Goal: Task Accomplishment & Management: Complete application form

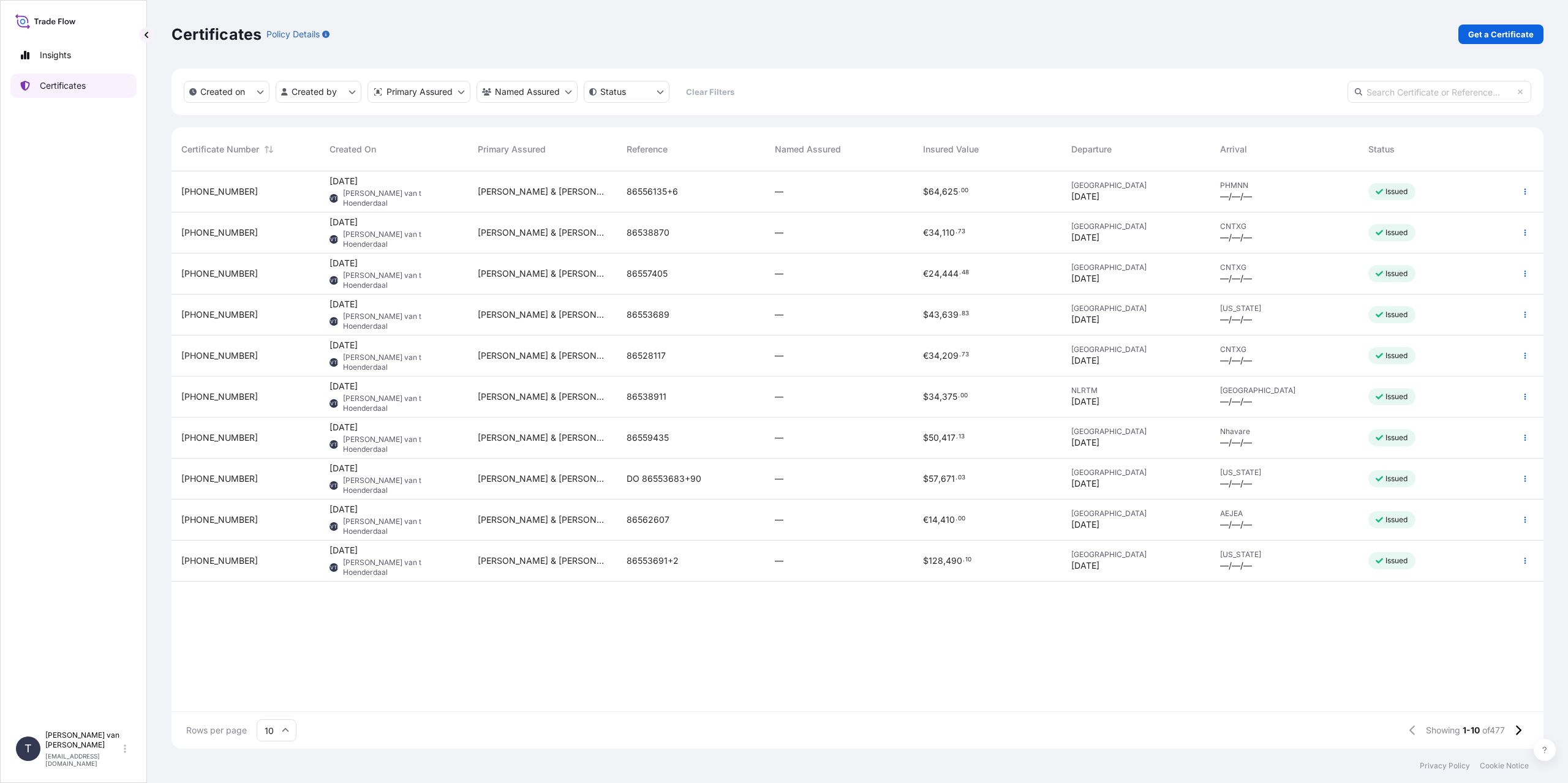
scroll to position [575, 1363]
click at [1512, 30] on p "Get a Certificate" at bounding box center [1501, 34] width 65 height 12
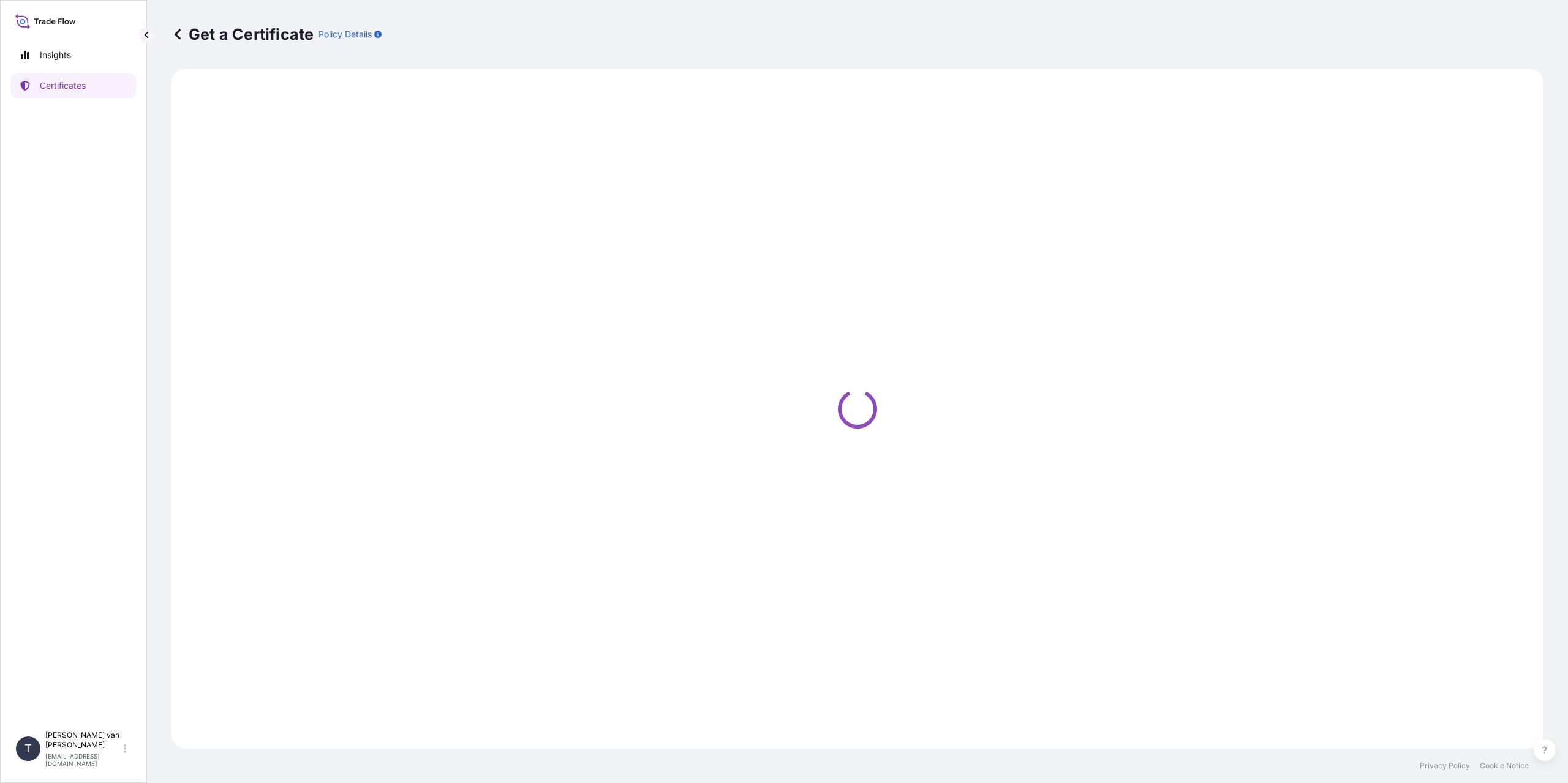
select select "Sea"
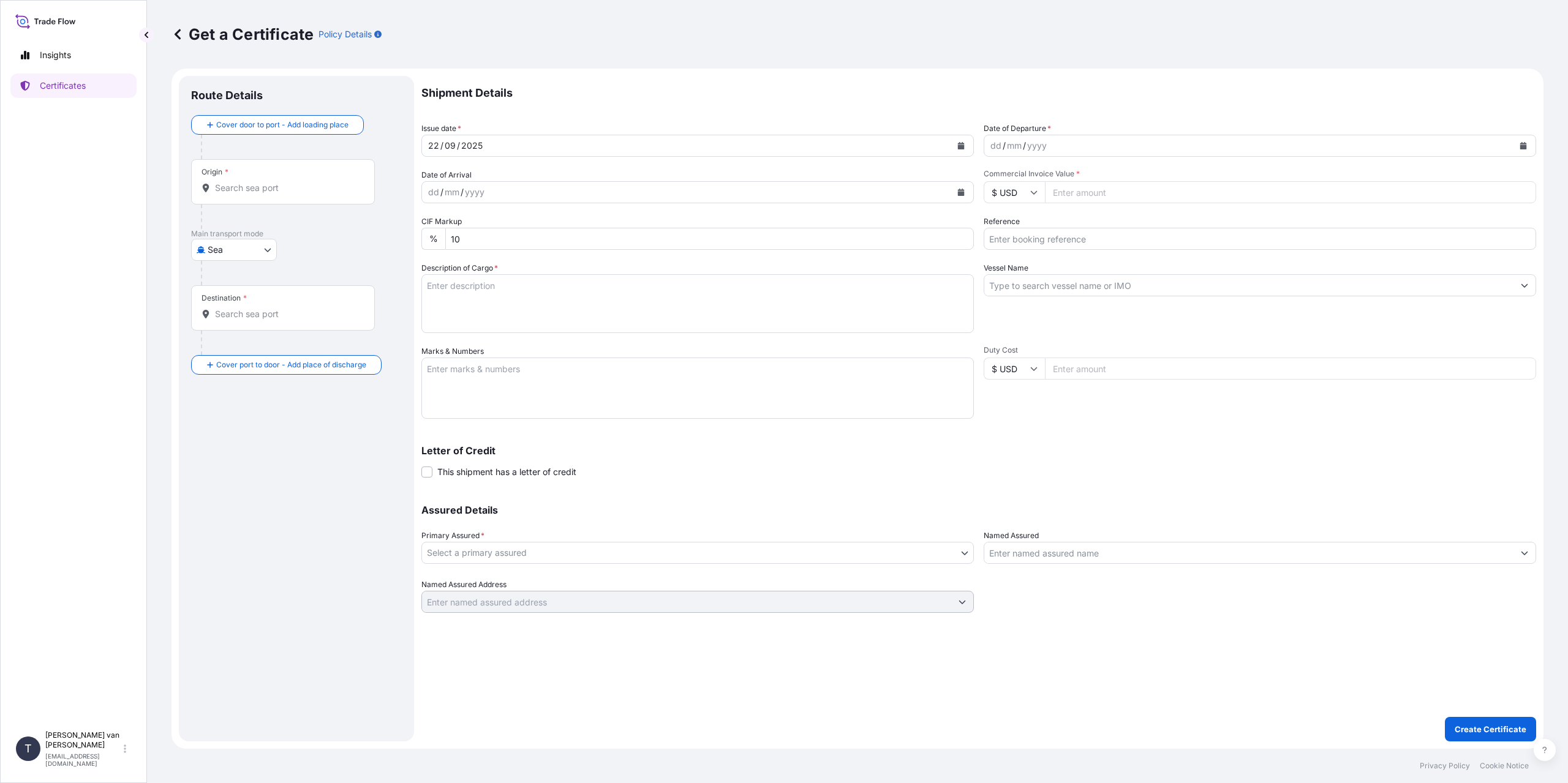
click at [230, 183] on input "Origin *" at bounding box center [287, 188] width 145 height 12
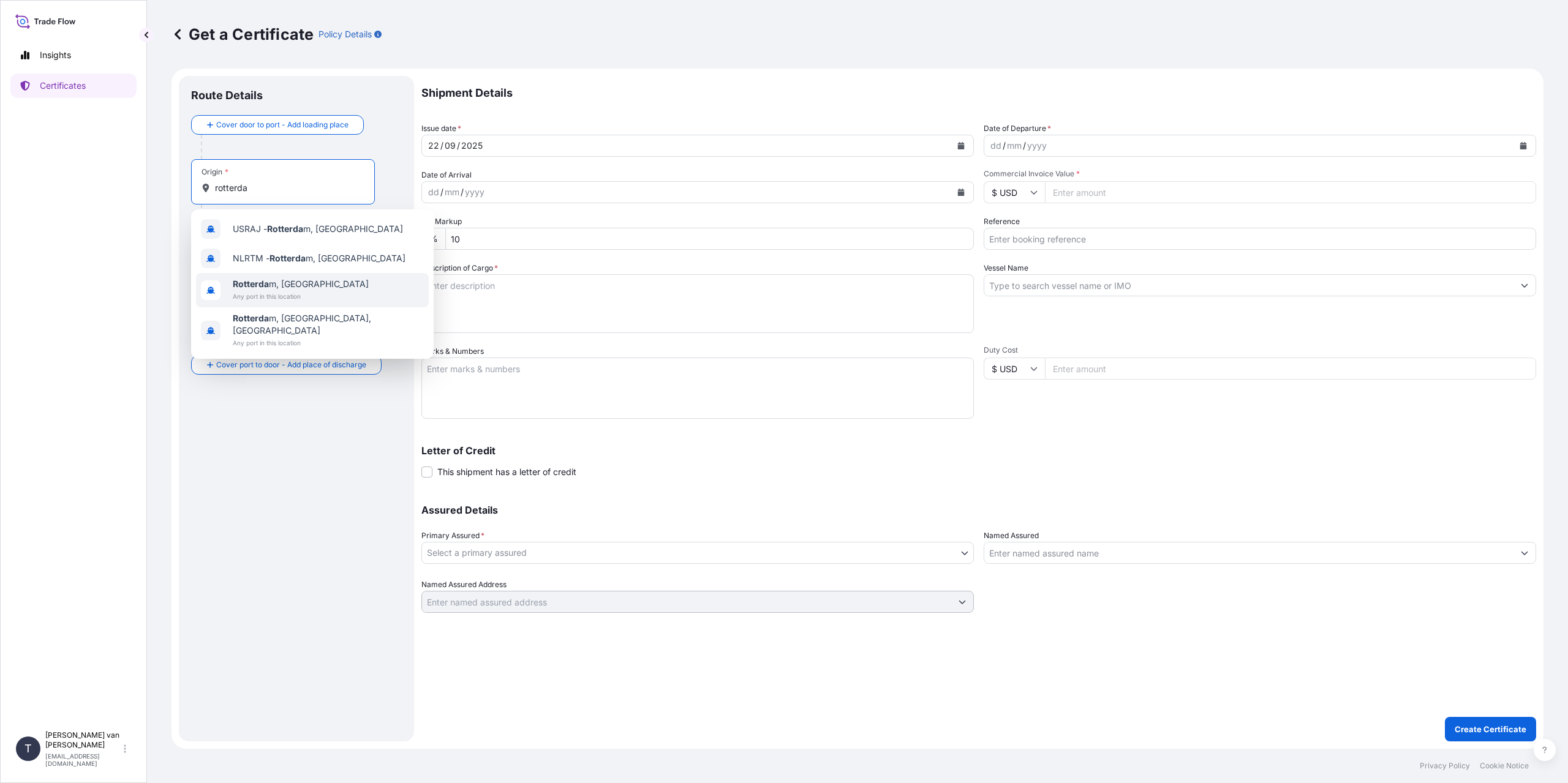
click at [324, 285] on span "Rotterda m, [GEOGRAPHIC_DATA]" at bounding box center [300, 283] width 136 height 12
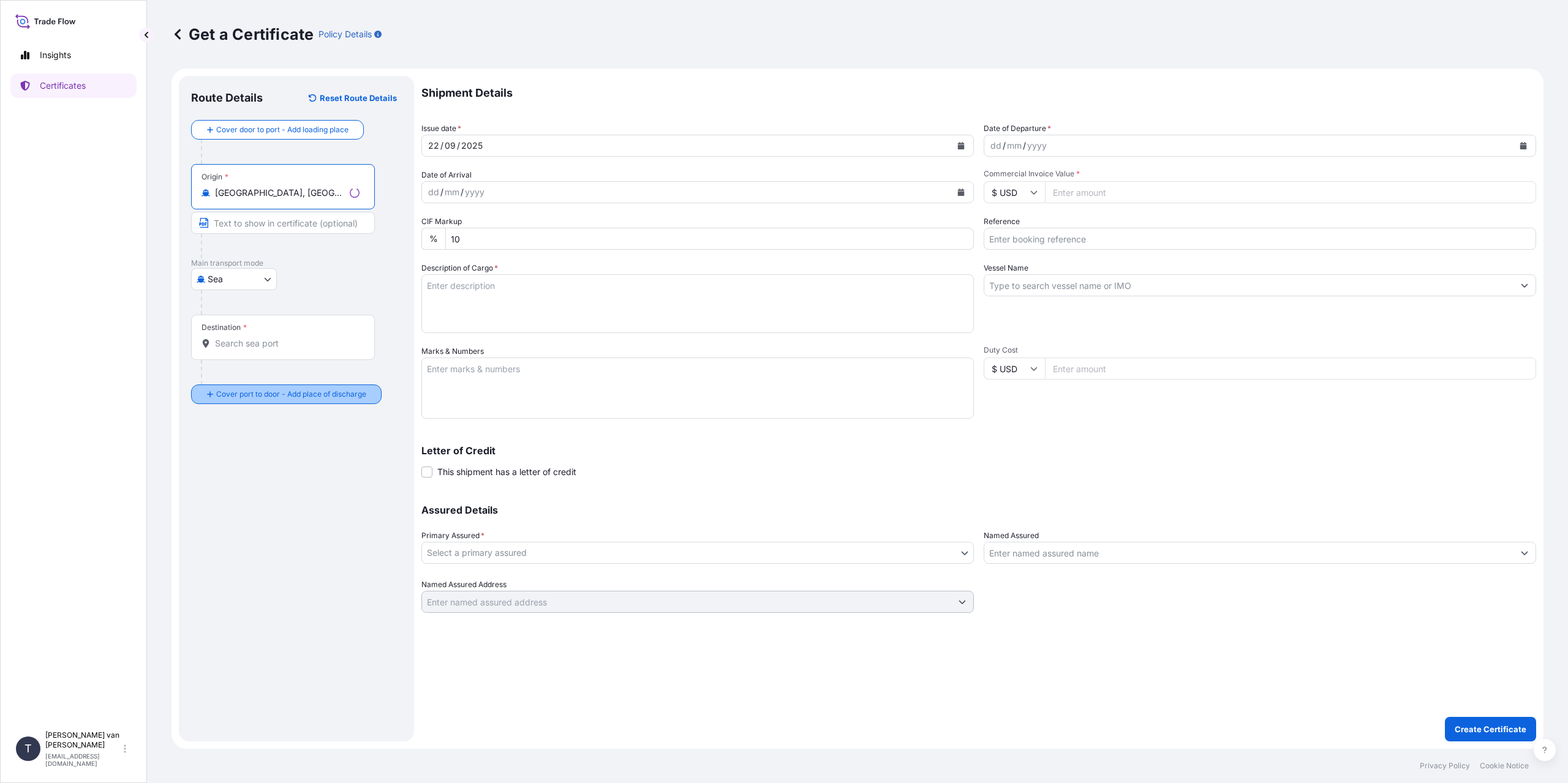
type input "[GEOGRAPHIC_DATA], [GEOGRAPHIC_DATA]"
click at [261, 350] on div "Destination *" at bounding box center [282, 337] width 184 height 45
click at [261, 349] on input "Destination *" at bounding box center [287, 343] width 145 height 12
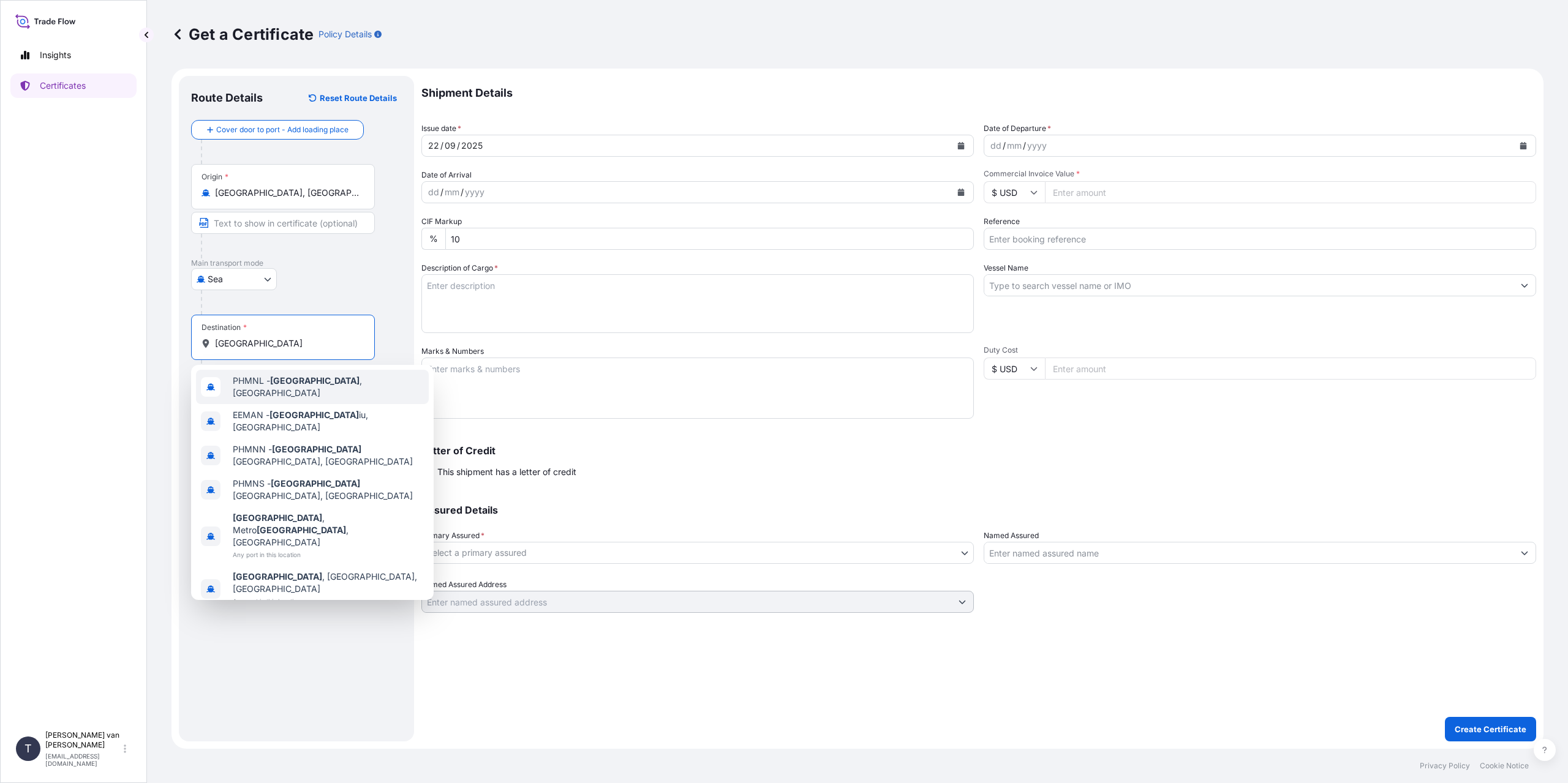
click at [343, 386] on span "PHMNL - [GEOGRAPHIC_DATA] , [GEOGRAPHIC_DATA]" at bounding box center [328, 387] width 191 height 25
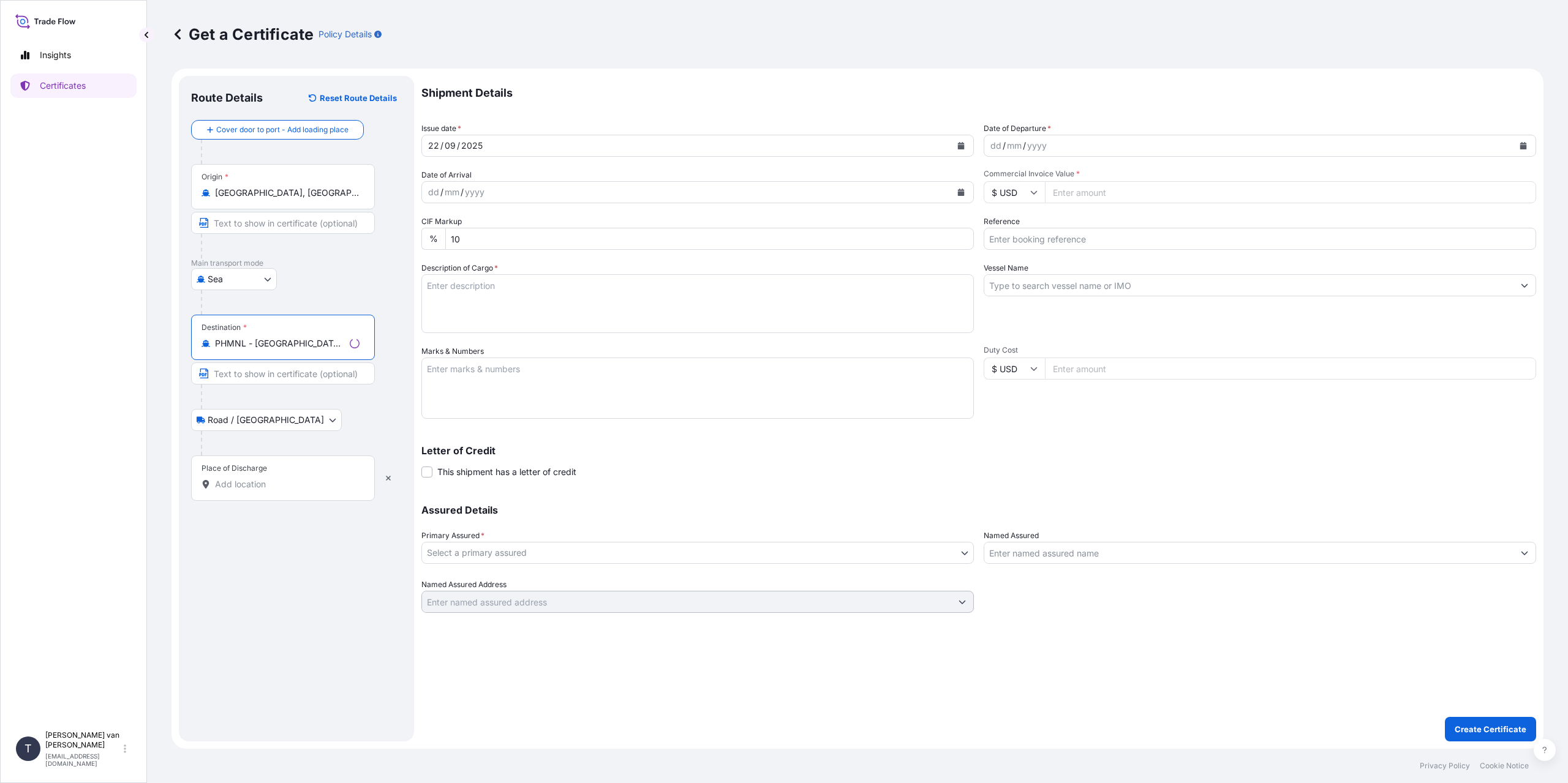
type input "PHMNL - [GEOGRAPHIC_DATA], [GEOGRAPHIC_DATA]"
click at [257, 489] on input "Place of Discharge" at bounding box center [287, 485] width 145 height 12
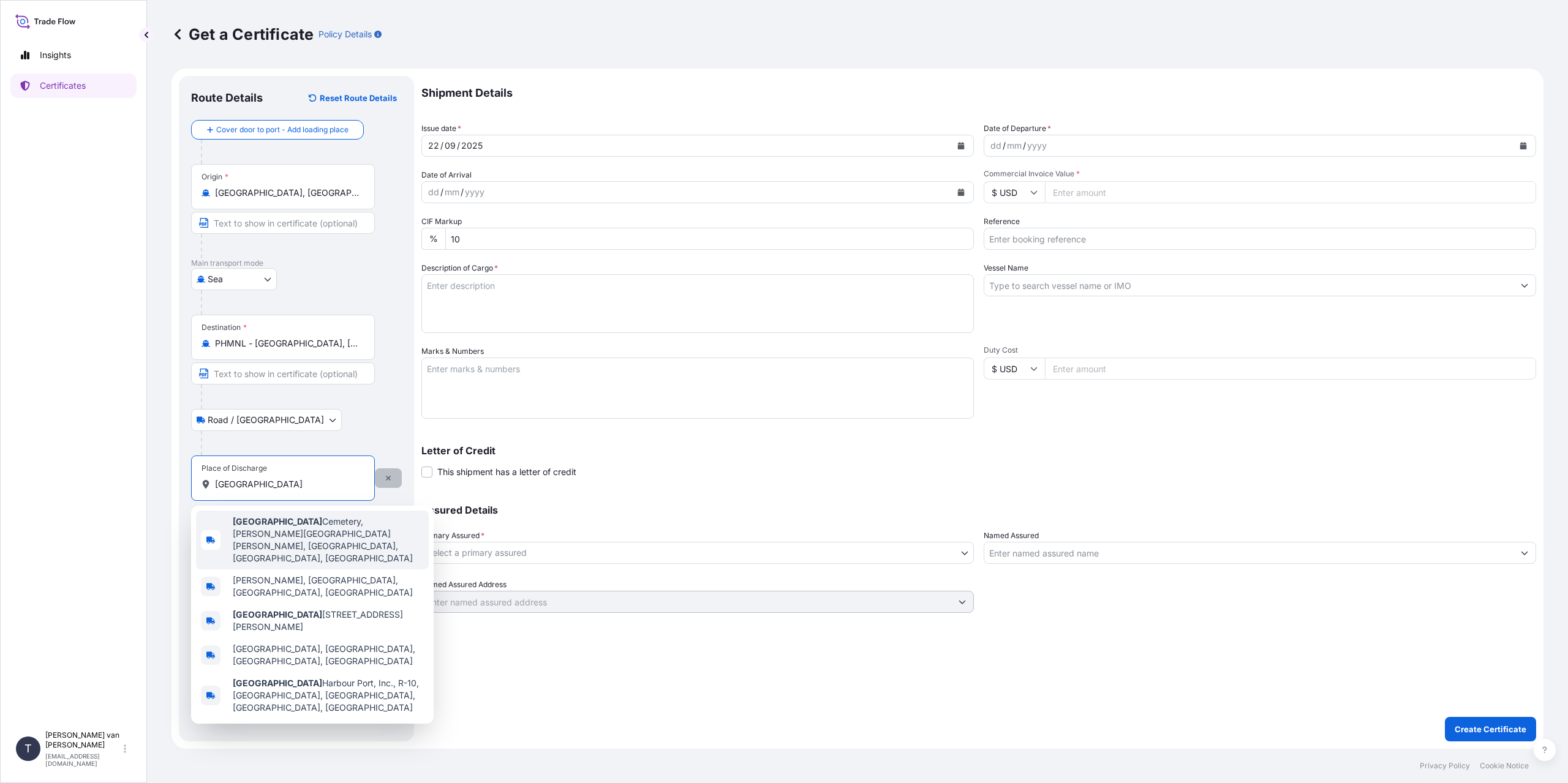
type input "[GEOGRAPHIC_DATA]"
click at [389, 479] on icon "button" at bounding box center [388, 478] width 5 height 5
select select "Road / [GEOGRAPHIC_DATA]"
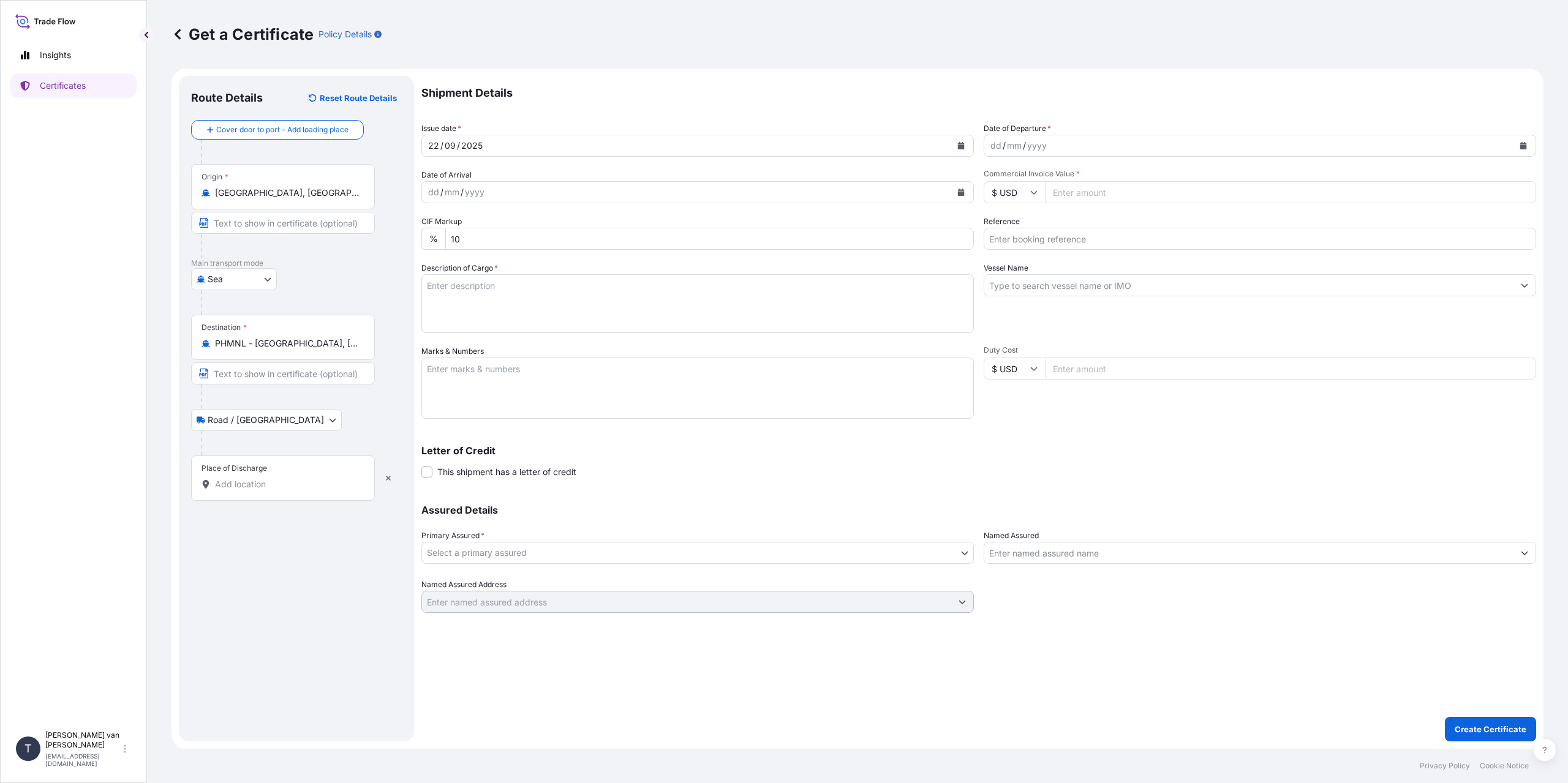
click at [240, 481] on input "Place of Discharge" at bounding box center [287, 485] width 145 height 12
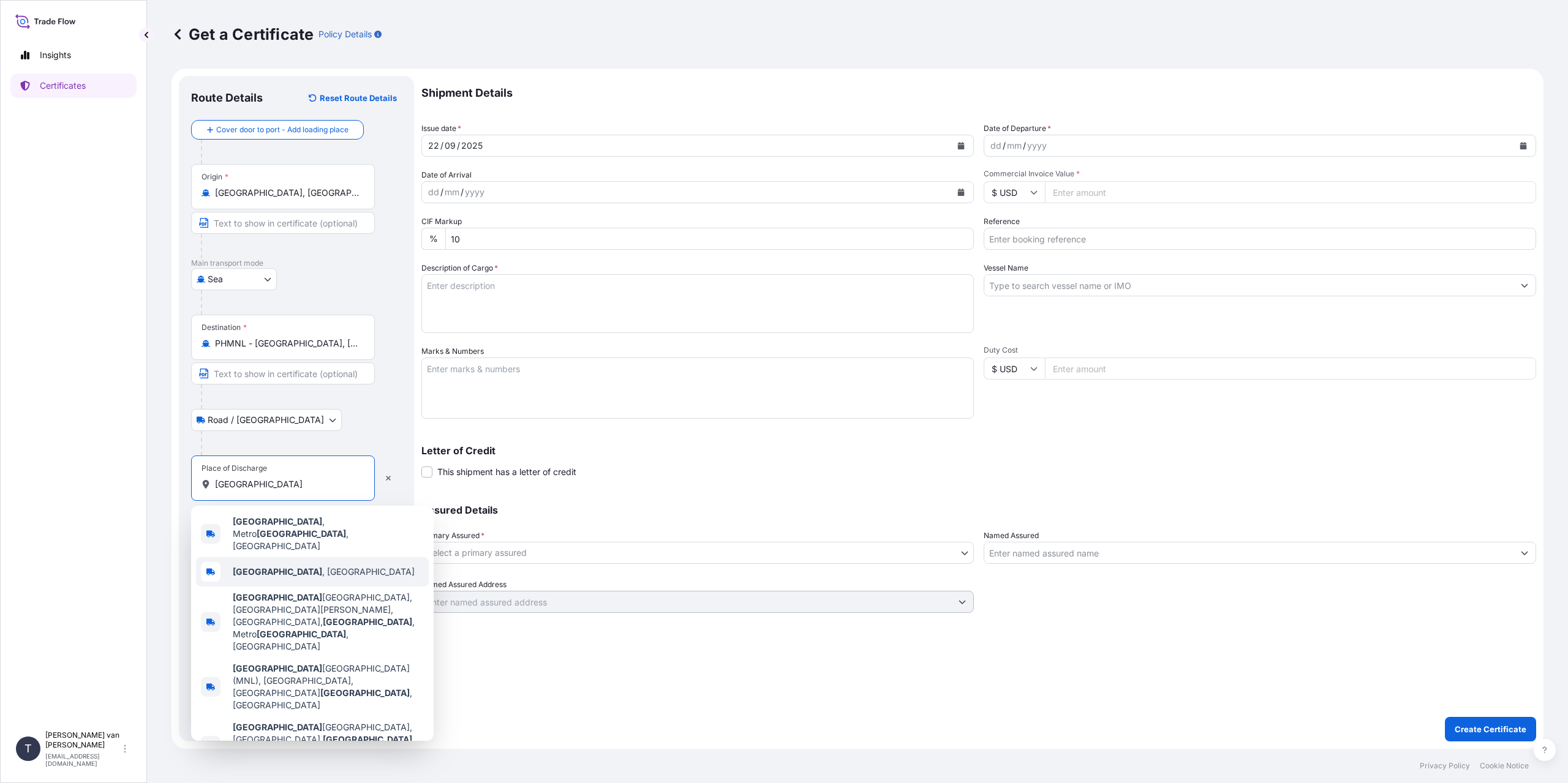
click at [278, 566] on span "[GEOGRAPHIC_DATA] , [GEOGRAPHIC_DATA]" at bounding box center [323, 571] width 182 height 12
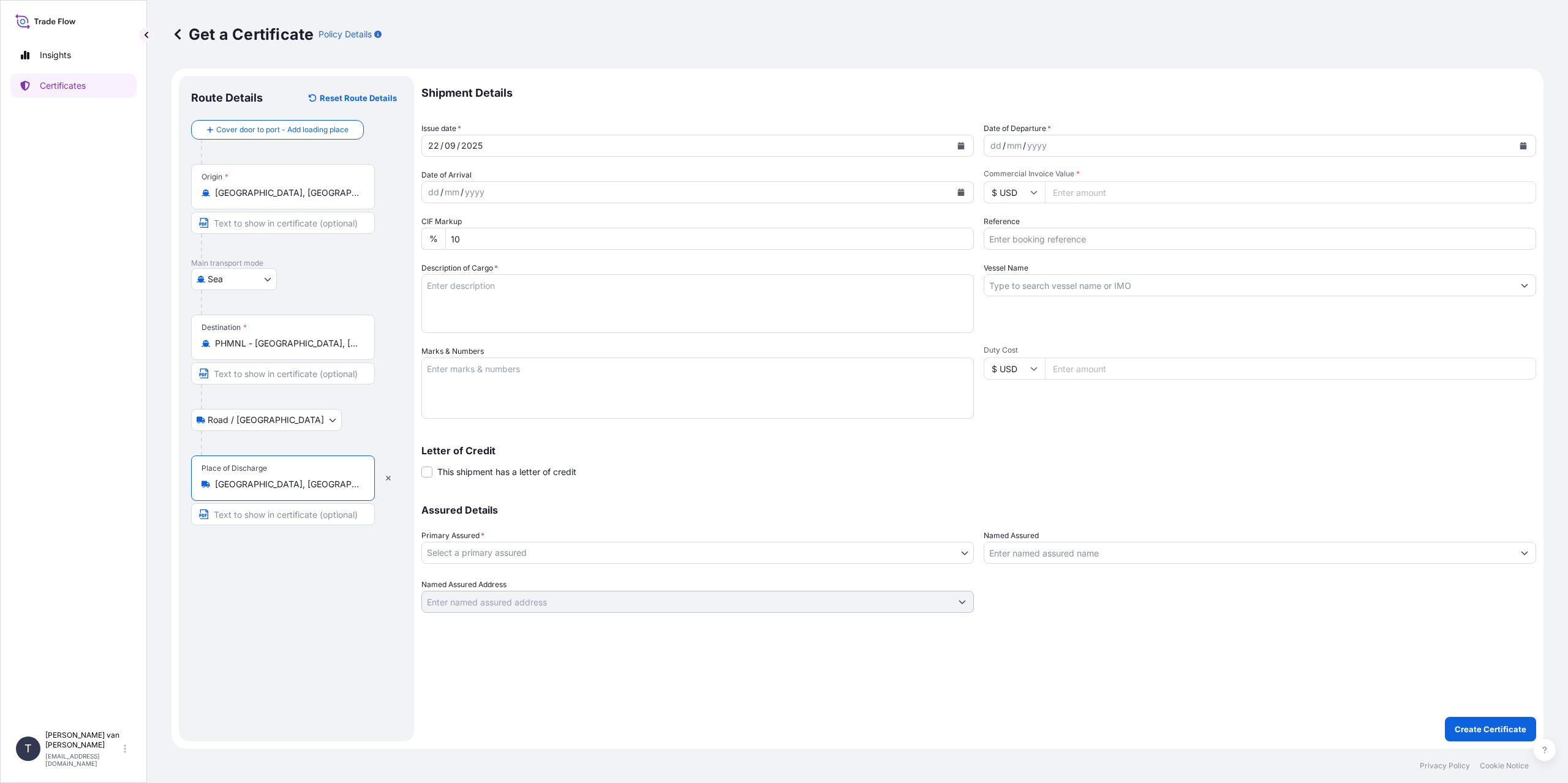
type input "[GEOGRAPHIC_DATA], [GEOGRAPHIC_DATA]"
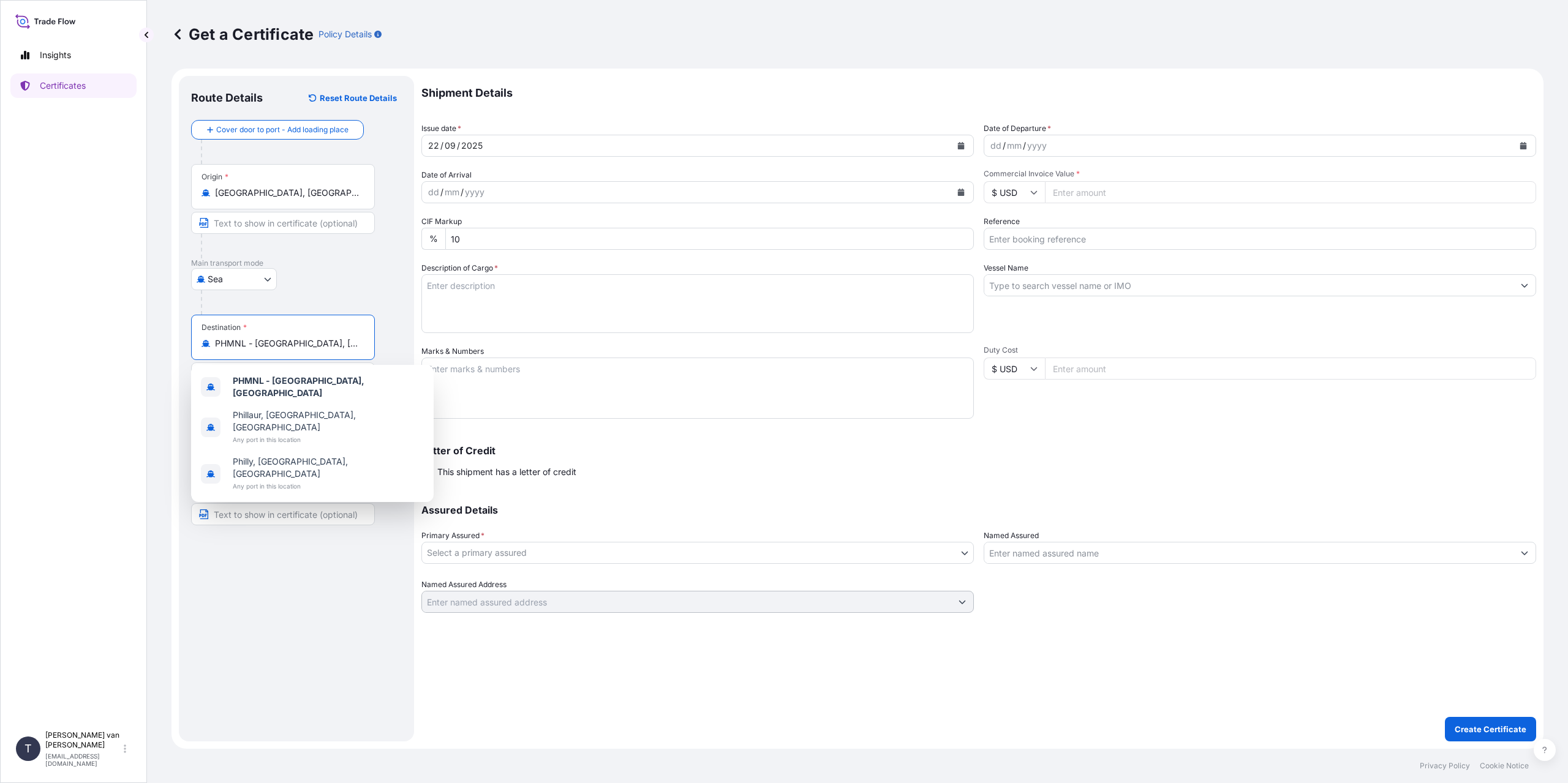
drag, startPoint x: 335, startPoint y: 340, endPoint x: 129, endPoint y: 337, distance: 206.0
click at [129, 337] on div "Insights Certificates T [PERSON_NAME] van t Hoenderdaal [EMAIL_ADDRESS][DOMAIN_…" at bounding box center [784, 391] width 1568 height 783
click at [232, 388] on div "PHMNN - [GEOGRAPHIC_DATA], [GEOGRAPHIC_DATA]" at bounding box center [313, 387] width 232 height 34
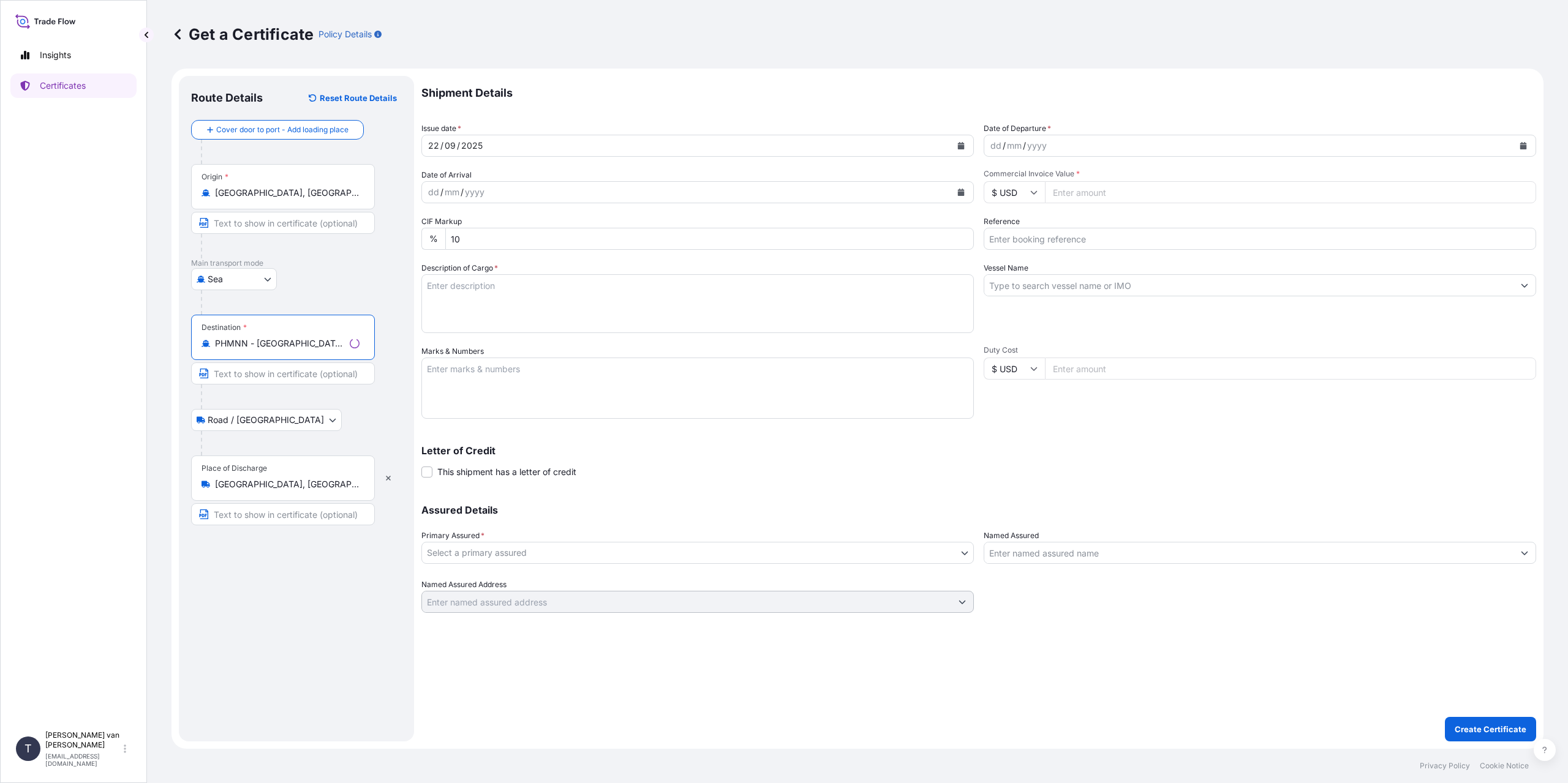
type input "PHMNN - [GEOGRAPHIC_DATA], [GEOGRAPHIC_DATA]"
click at [1005, 148] on div "/" at bounding box center [1004, 146] width 3 height 15
click at [999, 148] on div "dd" at bounding box center [996, 146] width 13 height 15
click at [1031, 189] on icon at bounding box center [1034, 193] width 8 height 8
click at [1086, 186] on input "Commercial Invoice Value *" at bounding box center [1290, 192] width 491 height 22
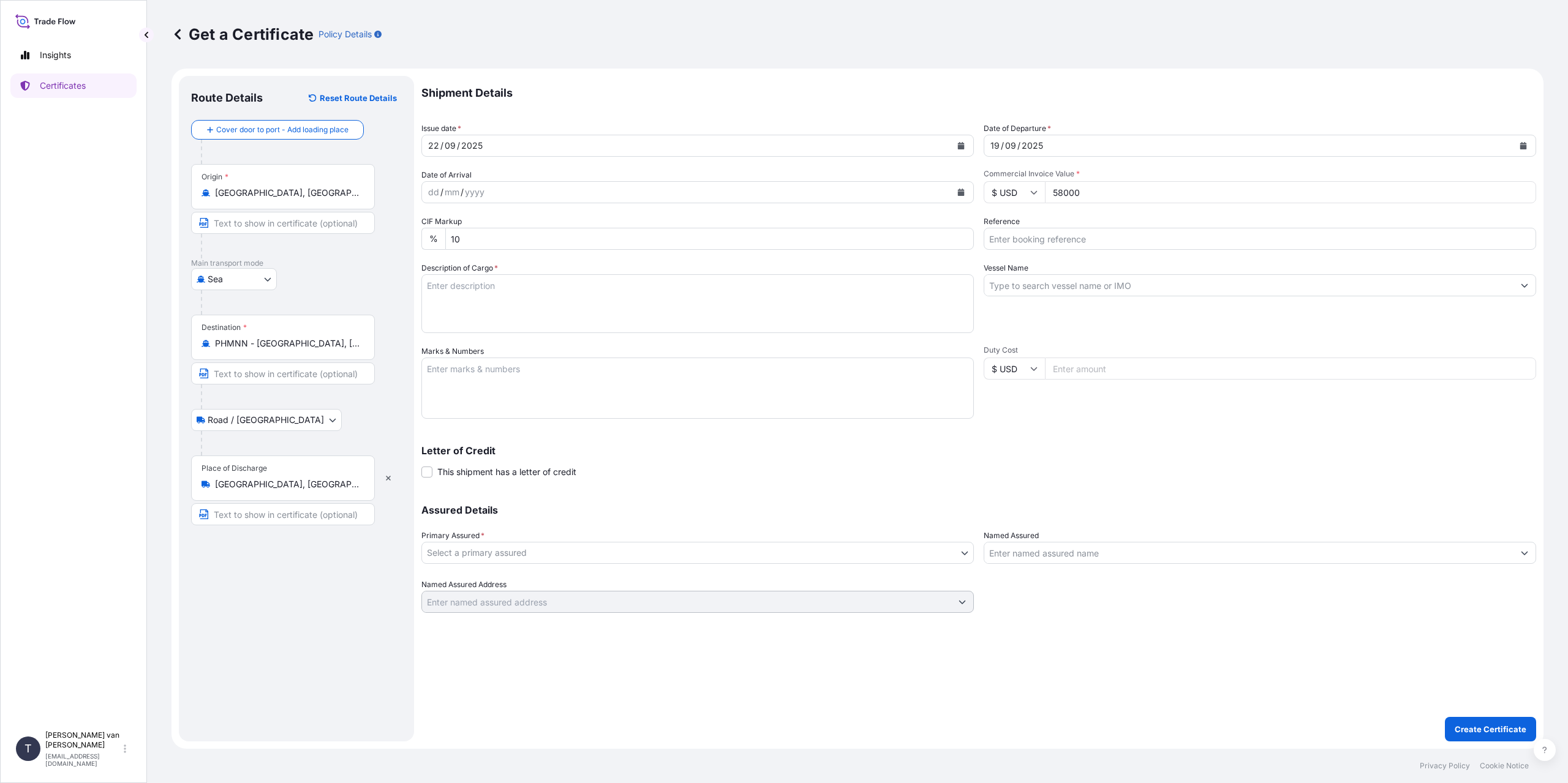
type input "58000"
click at [1015, 230] on input "Reference" at bounding box center [1260, 238] width 553 height 22
type input "86556138+9"
click at [1054, 297] on div "Vessel Name" at bounding box center [1260, 298] width 553 height 71
click at [1053, 288] on input "Vessel Name" at bounding box center [1249, 285] width 529 height 22
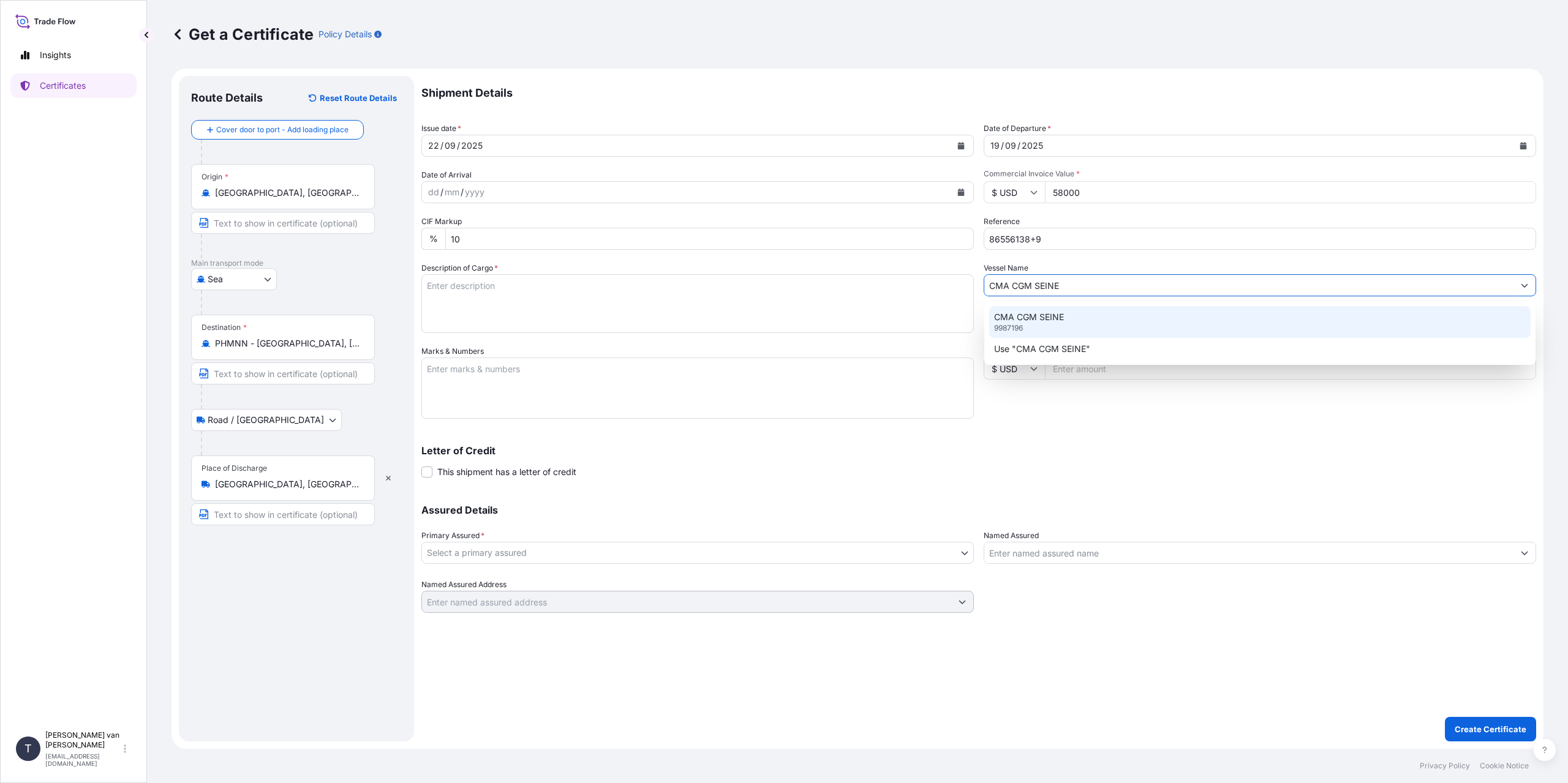
click at [1053, 318] on p "CMA CGM SEINE" at bounding box center [1030, 316] width 70 height 12
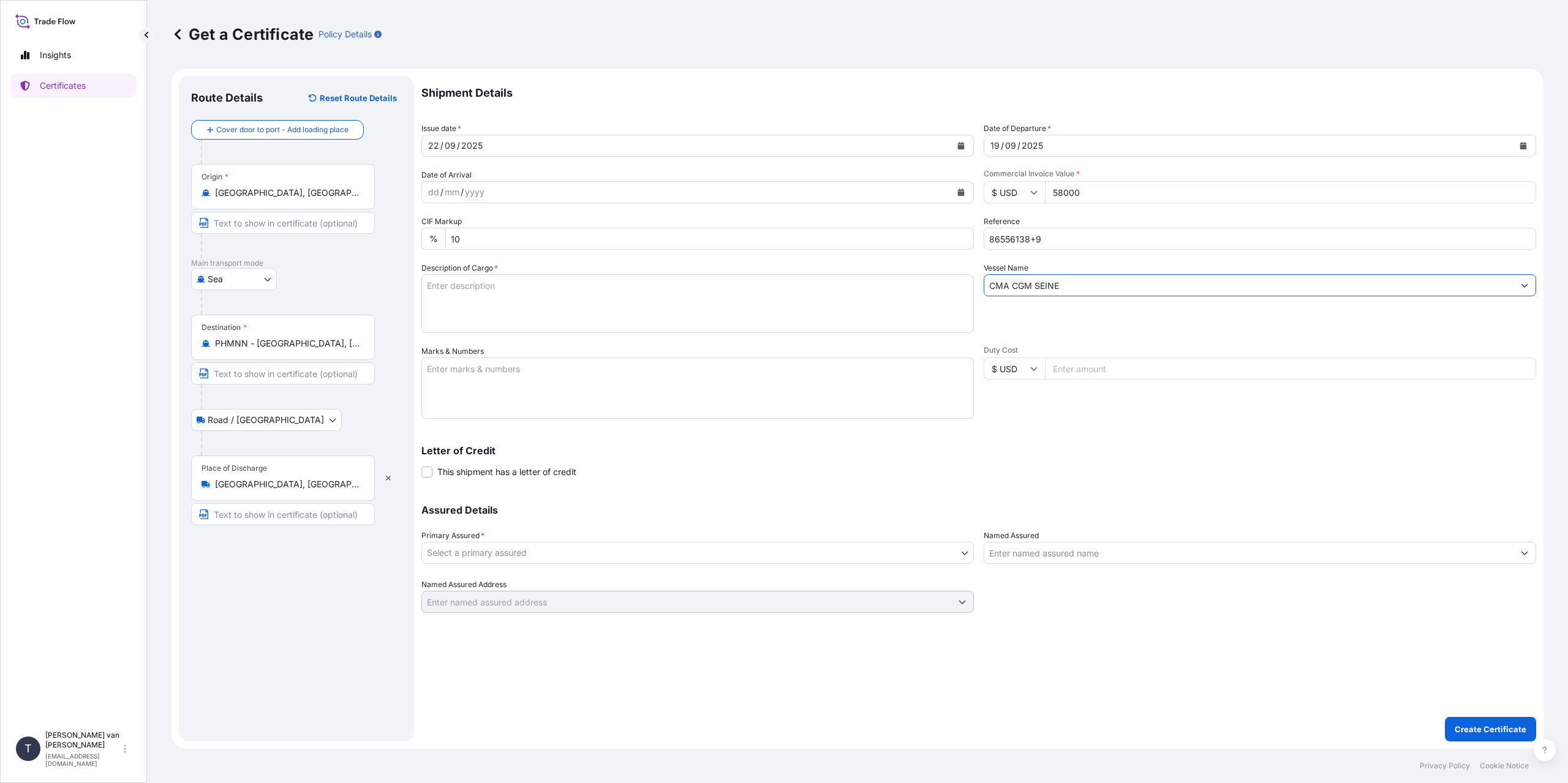
type input "CMA CGM SEINE"
click at [479, 296] on textarea "Description of Cargo *" at bounding box center [697, 304] width 553 height 59
type textarea "2x 40ft containers containing: 2000 bags x 25 kg Resistamyl 345 = 50000 kg net …"
click at [486, 374] on textarea "Marks & Numbers" at bounding box center [697, 388] width 553 height 61
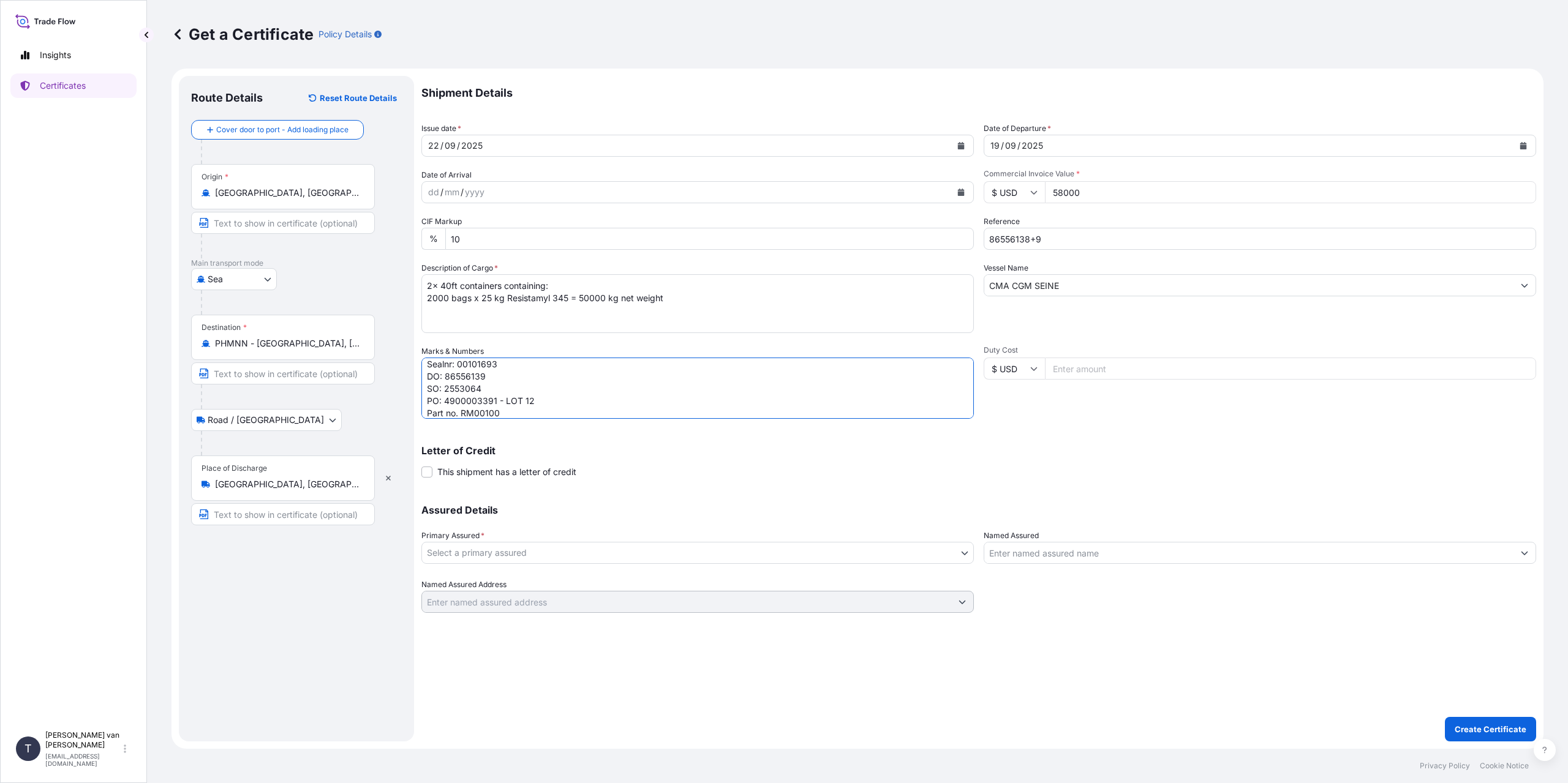
type textarea "2x 40ft containers Container: OOCU9057857 Sealnr: 00101697 DO: 86556138 Contain…"
click at [553, 557] on body "Insights Certificates T [PERSON_NAME] van t Hoenderdaal [EMAIL_ADDRESS][DOMAIN_…" at bounding box center [784, 391] width 1568 height 783
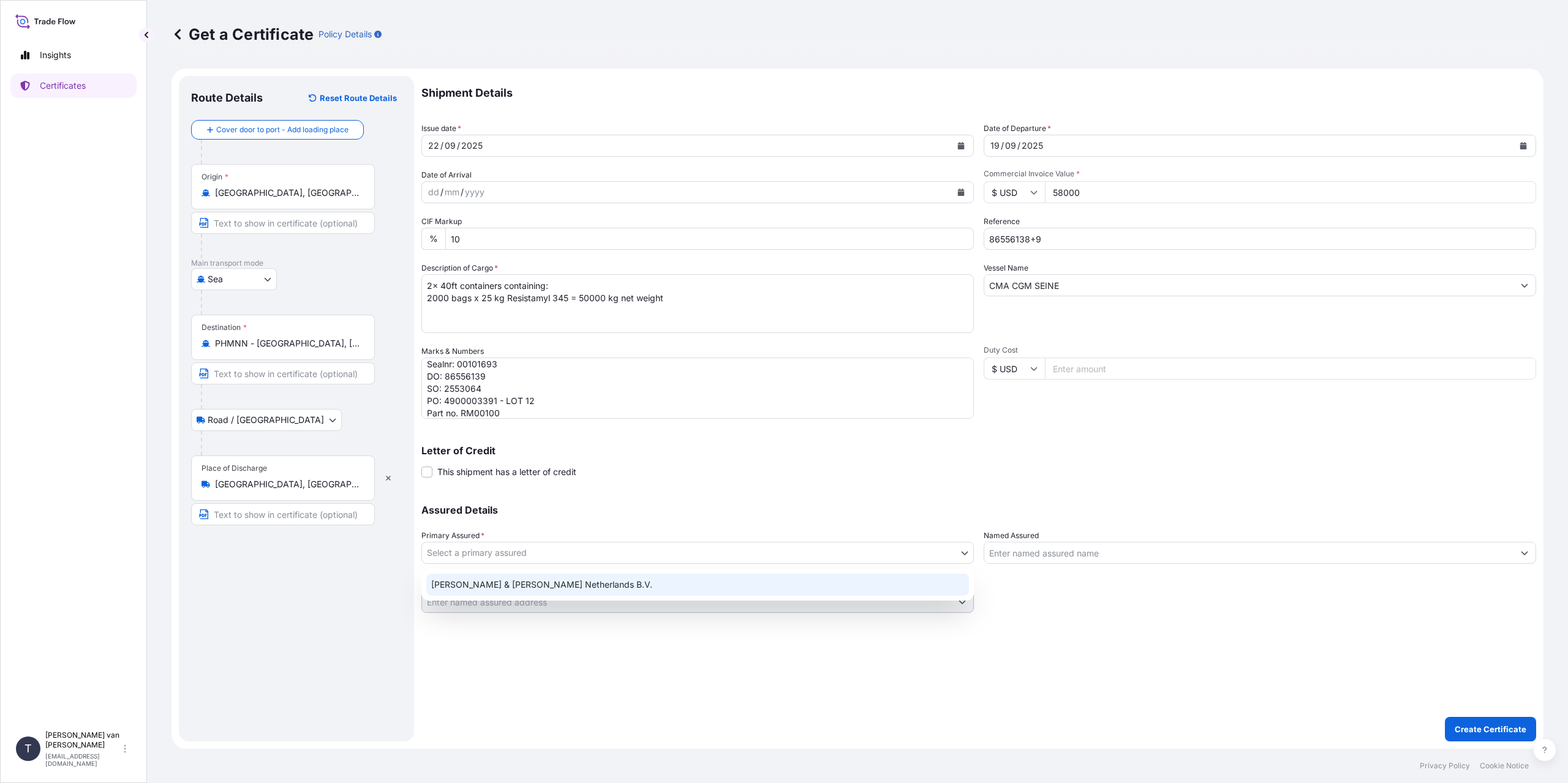
click at [496, 577] on div "[PERSON_NAME] & [PERSON_NAME] Netherlands B.V." at bounding box center [697, 585] width 543 height 22
select select "31666"
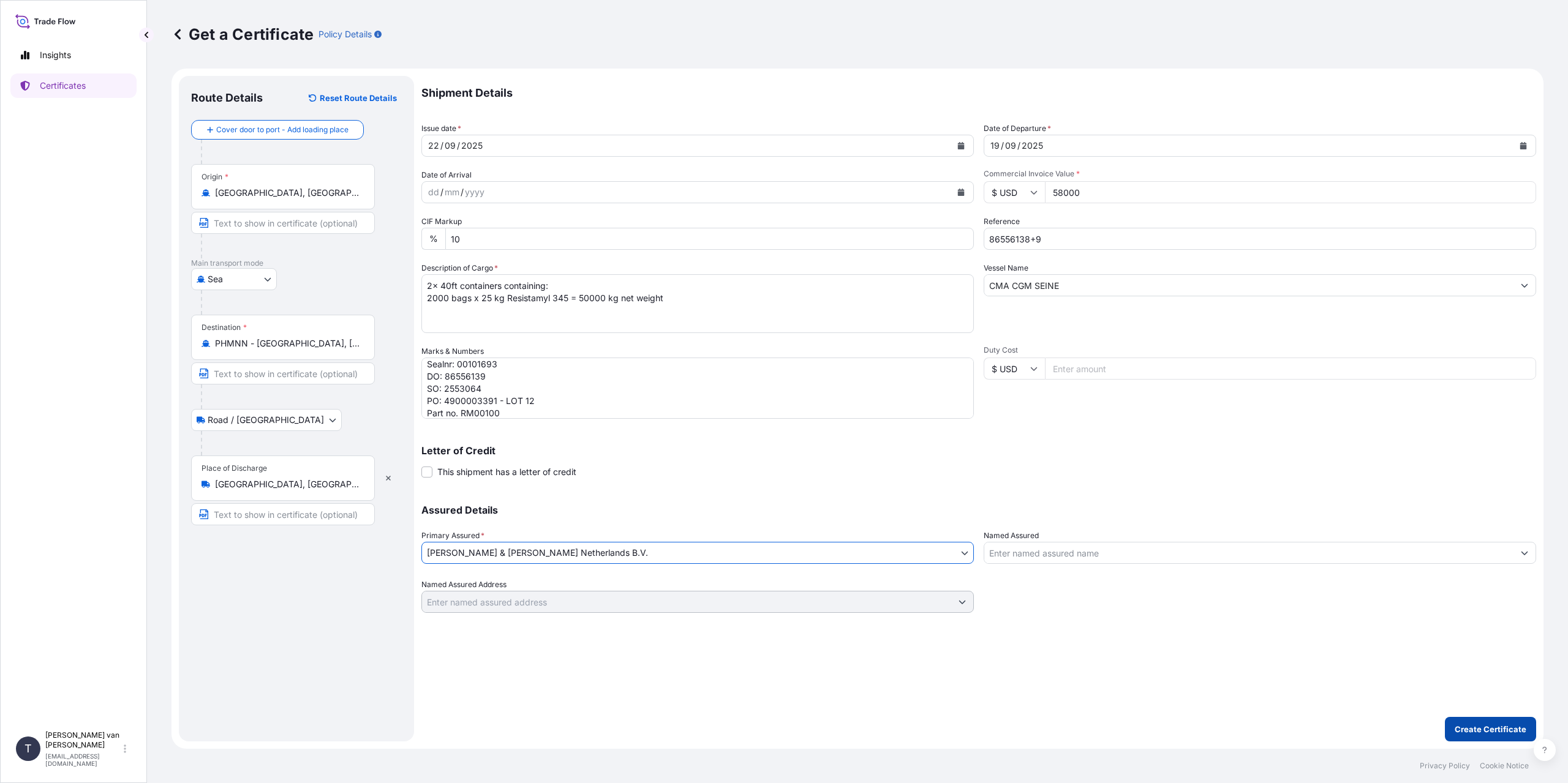
click at [1510, 728] on p "Create Certificate" at bounding box center [1491, 729] width 72 height 12
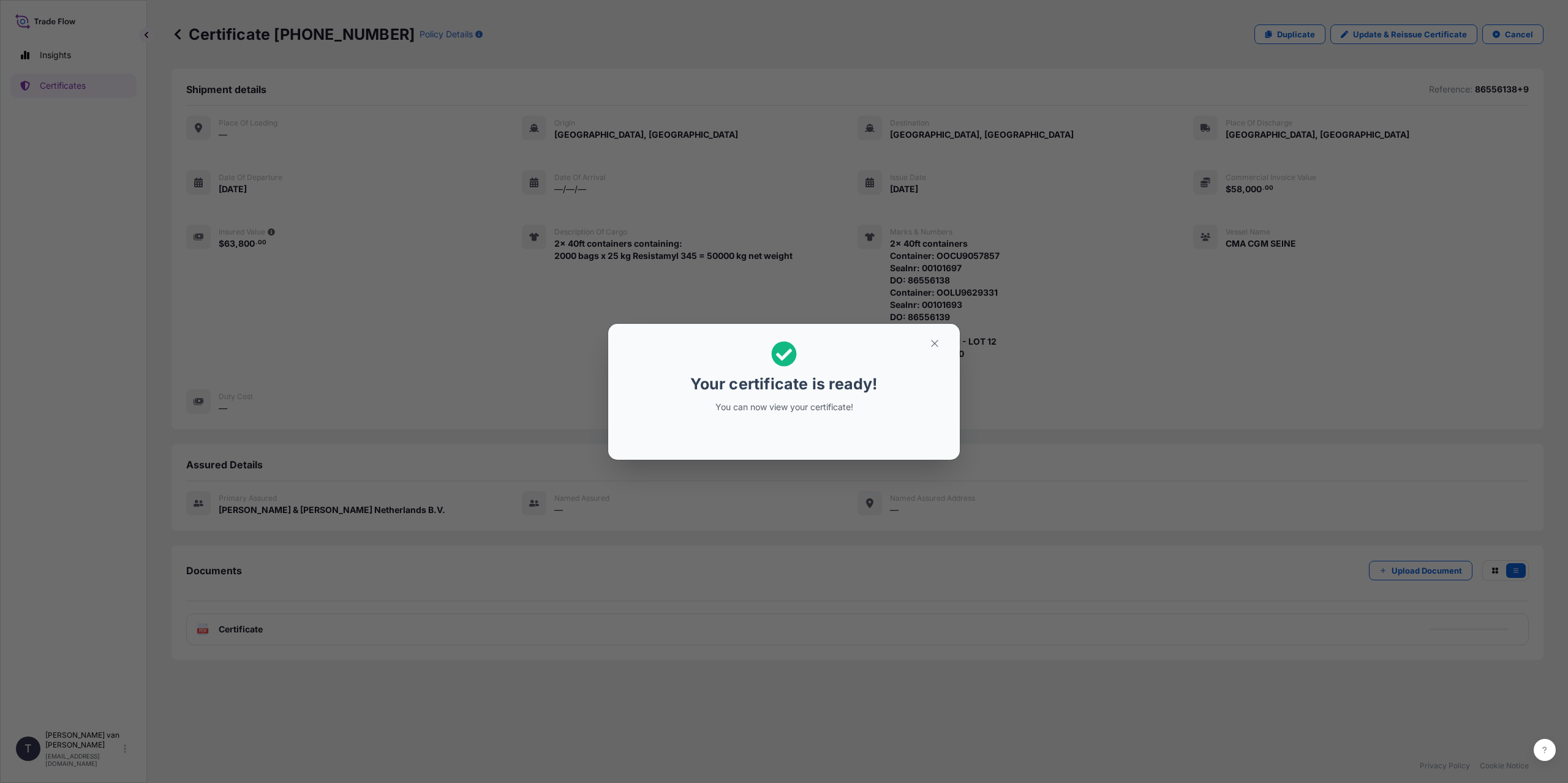
click at [329, 572] on div "Your certificate is ready! You can now view your certificate!" at bounding box center [784, 391] width 1568 height 783
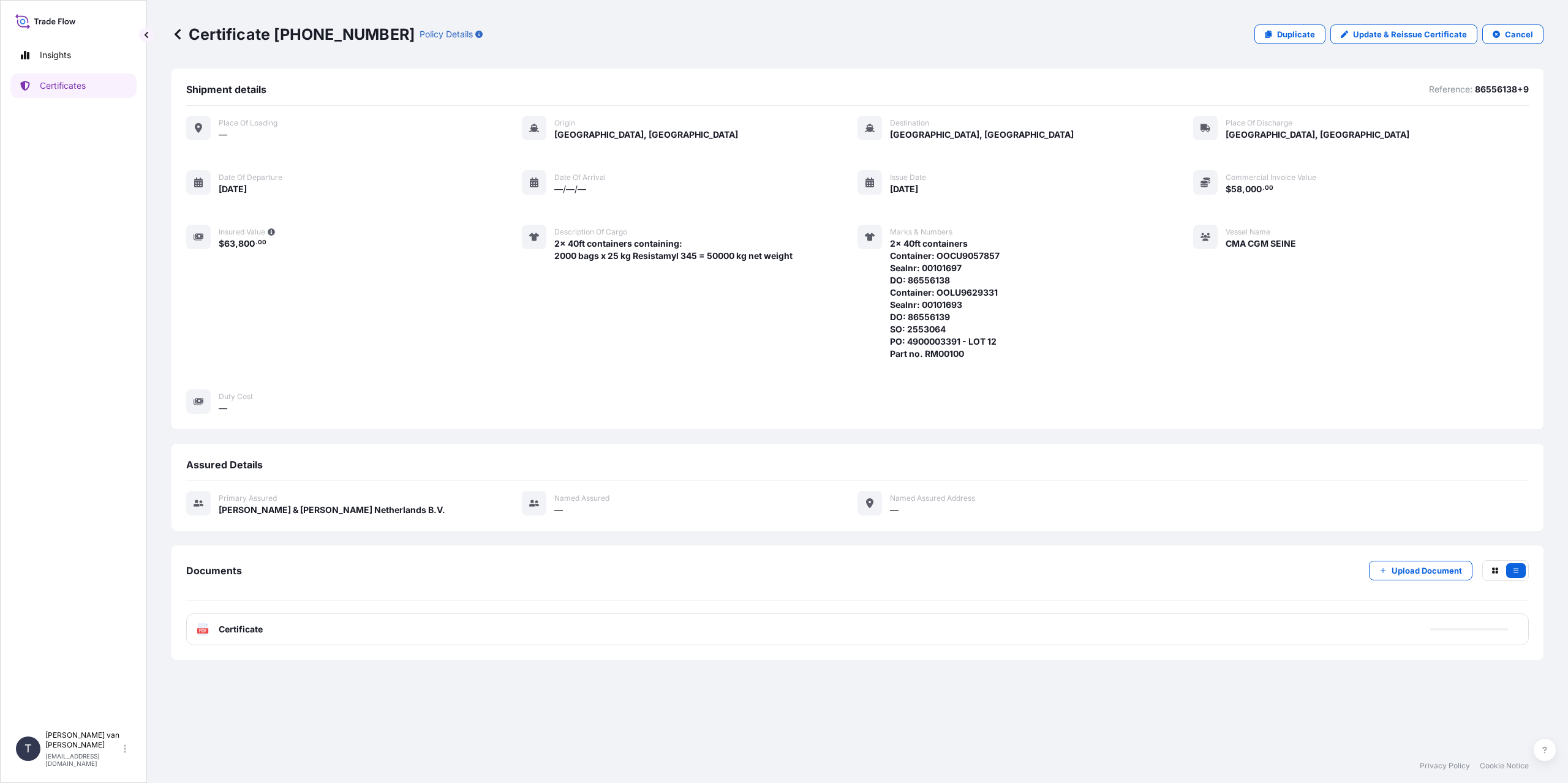
click at [300, 627] on div "PDF Certificate" at bounding box center [858, 630] width 1343 height 32
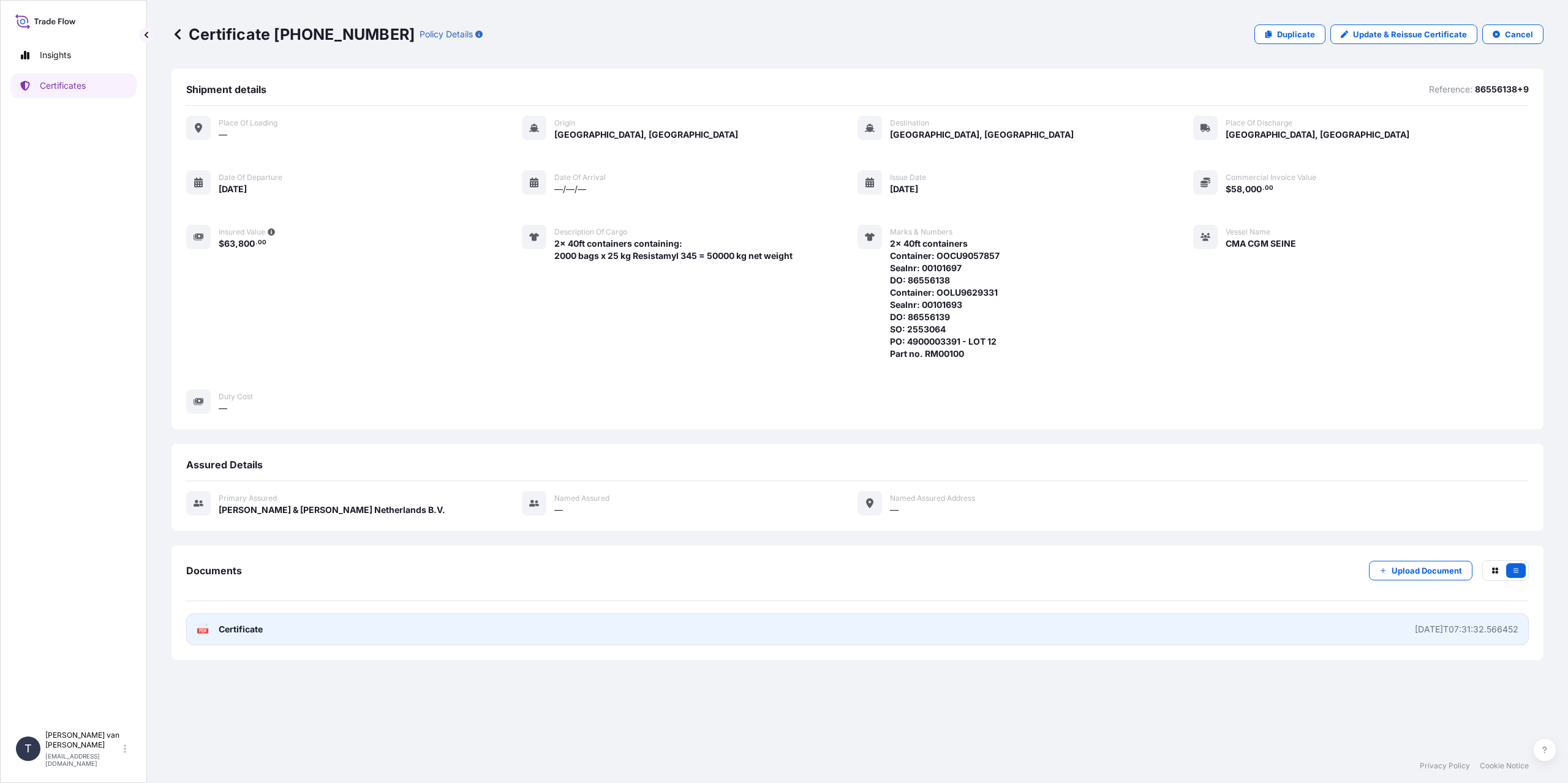
click at [251, 636] on span "Certificate" at bounding box center [241, 629] width 44 height 12
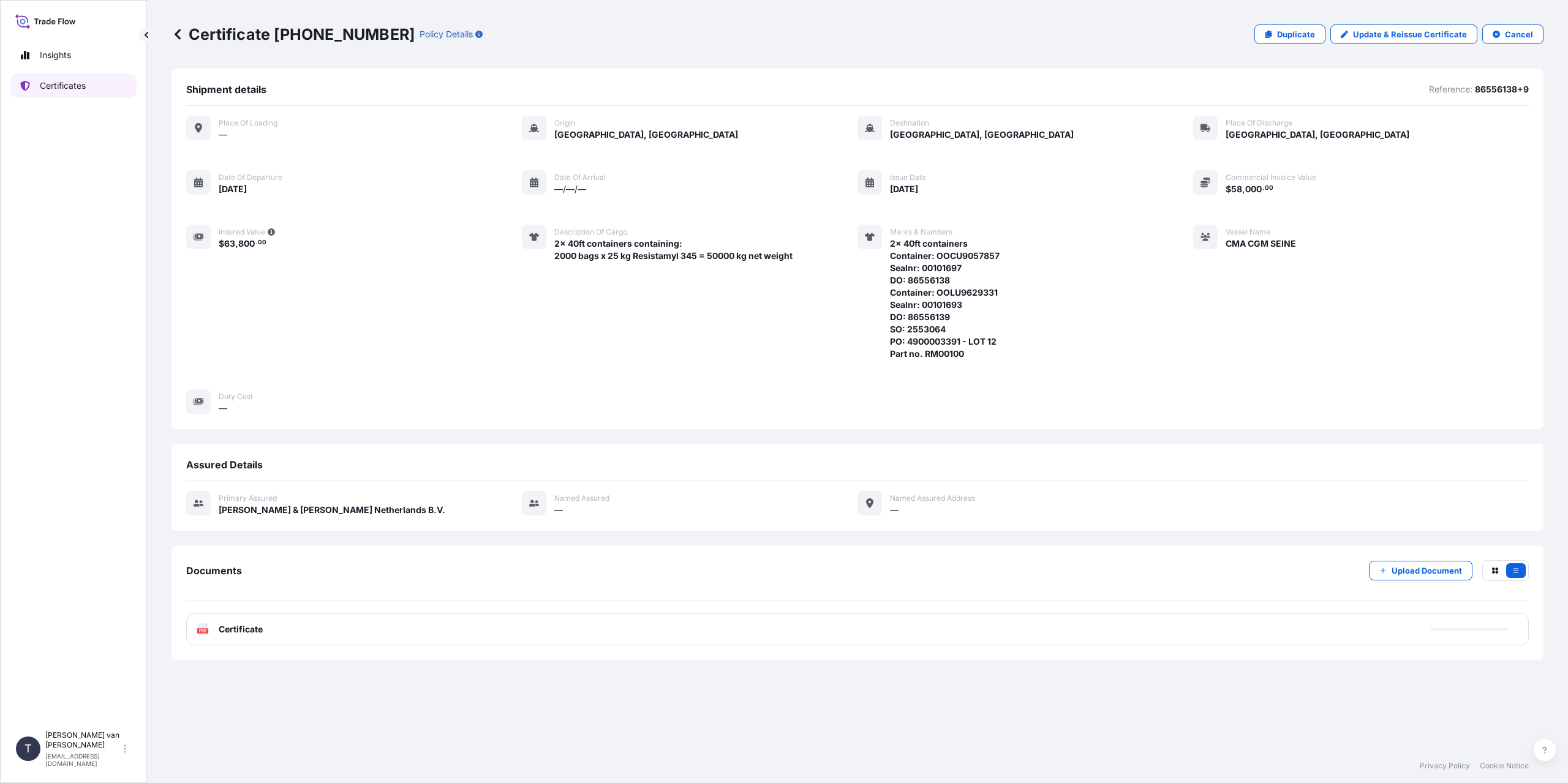
click at [65, 77] on link "Certificates" at bounding box center [74, 86] width 127 height 25
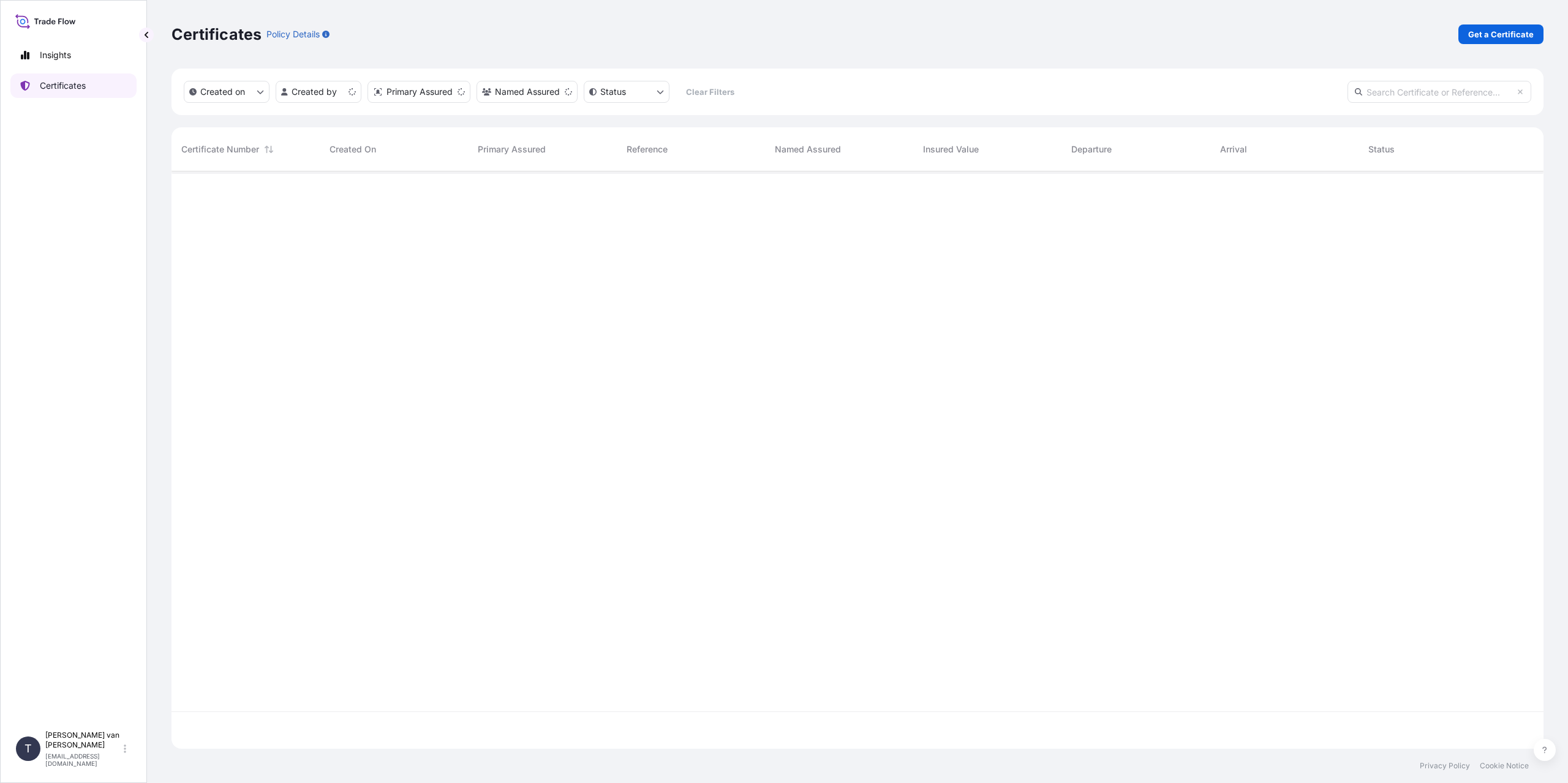
scroll to position [575, 1363]
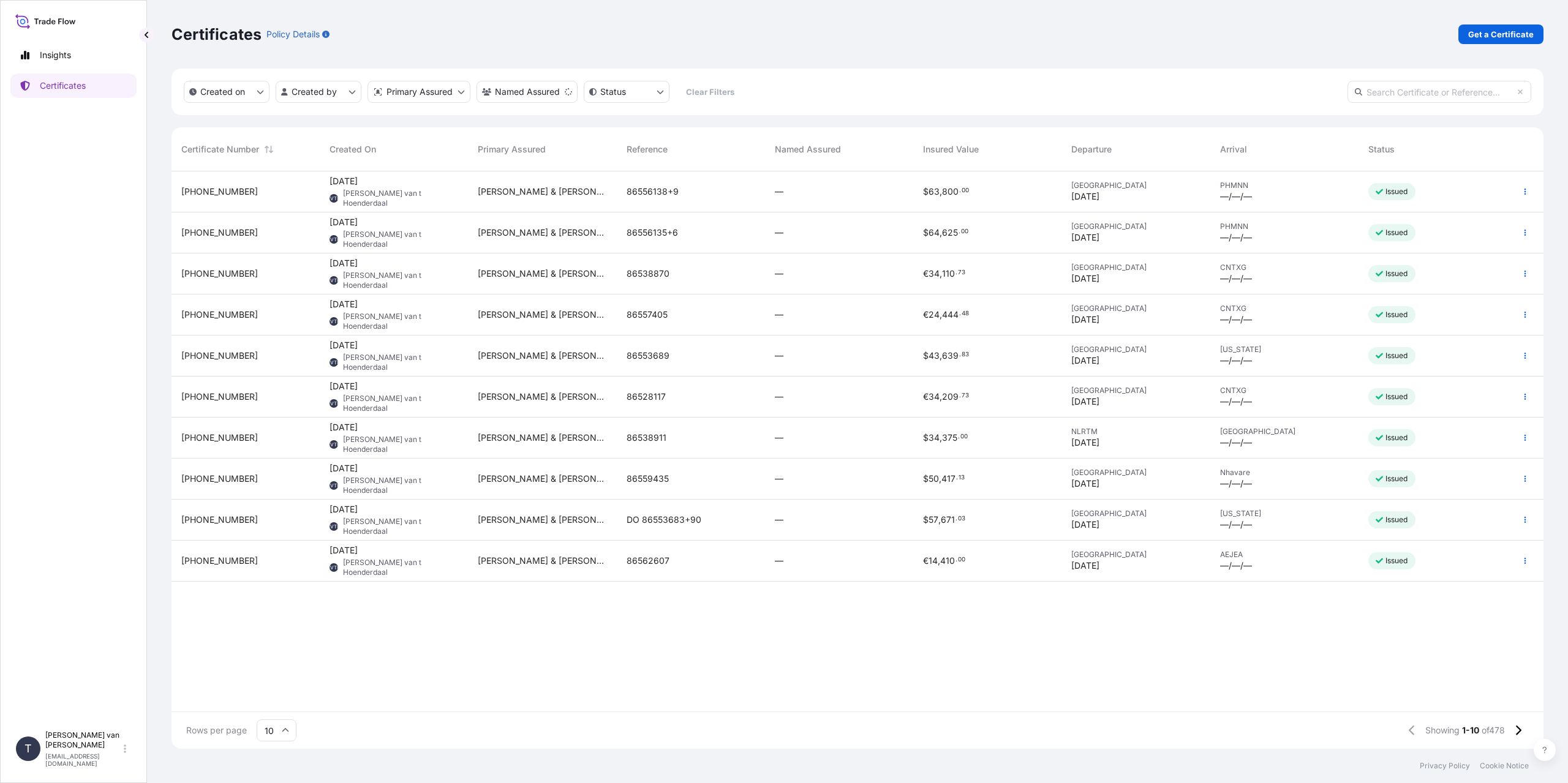
click at [1234, 32] on div "Certificates Policy Details Get a Certificate" at bounding box center [858, 34] width 1372 height 20
click at [1481, 31] on p "Get a Certificate" at bounding box center [1501, 34] width 65 height 12
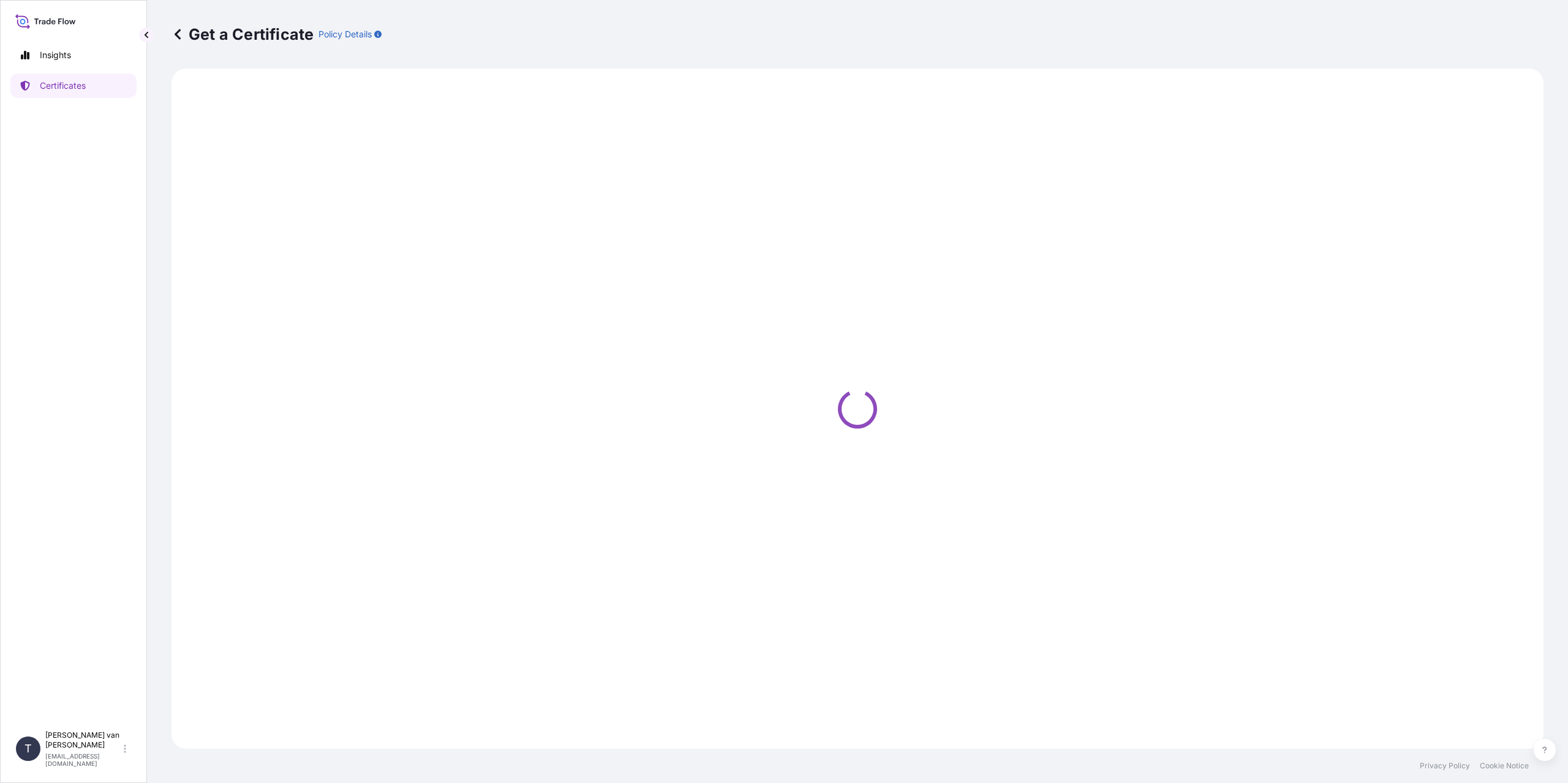
select select "Sea"
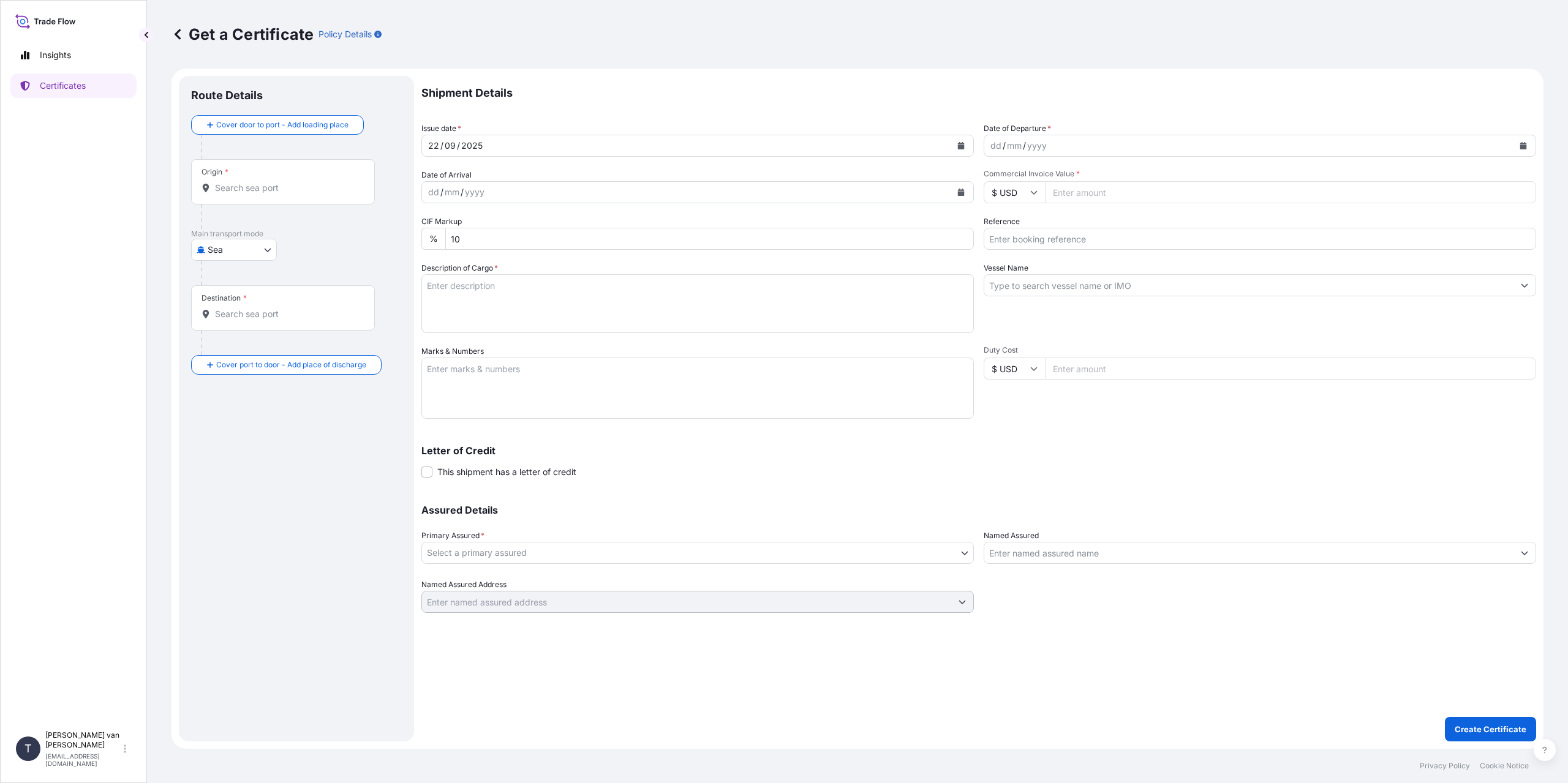
click at [237, 197] on div "Origin *" at bounding box center [282, 182] width 184 height 45
click at [237, 195] on input "Origin *" at bounding box center [287, 188] width 145 height 12
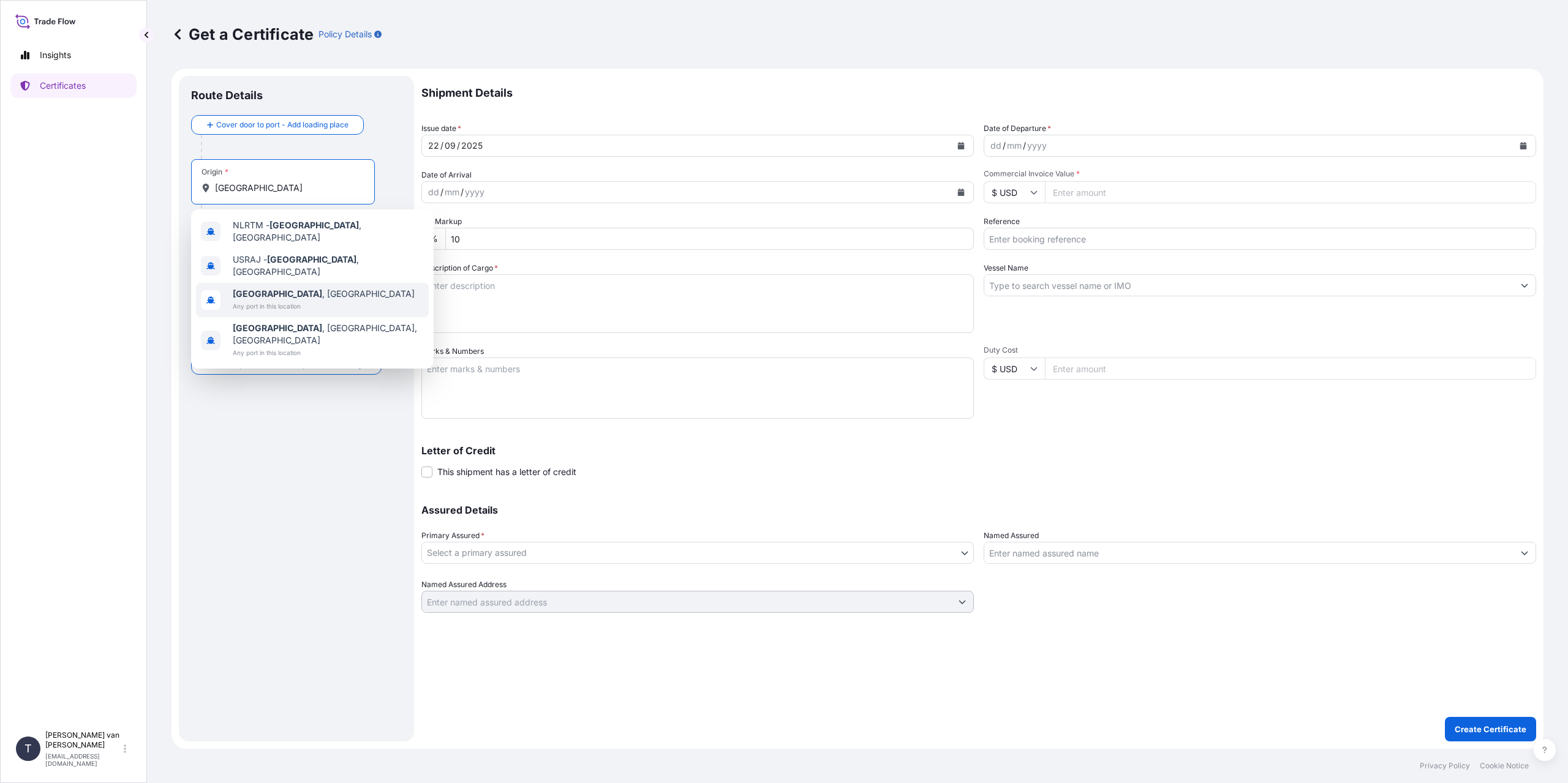
click at [301, 288] on span "[GEOGRAPHIC_DATA] , [GEOGRAPHIC_DATA]" at bounding box center [323, 294] width 182 height 12
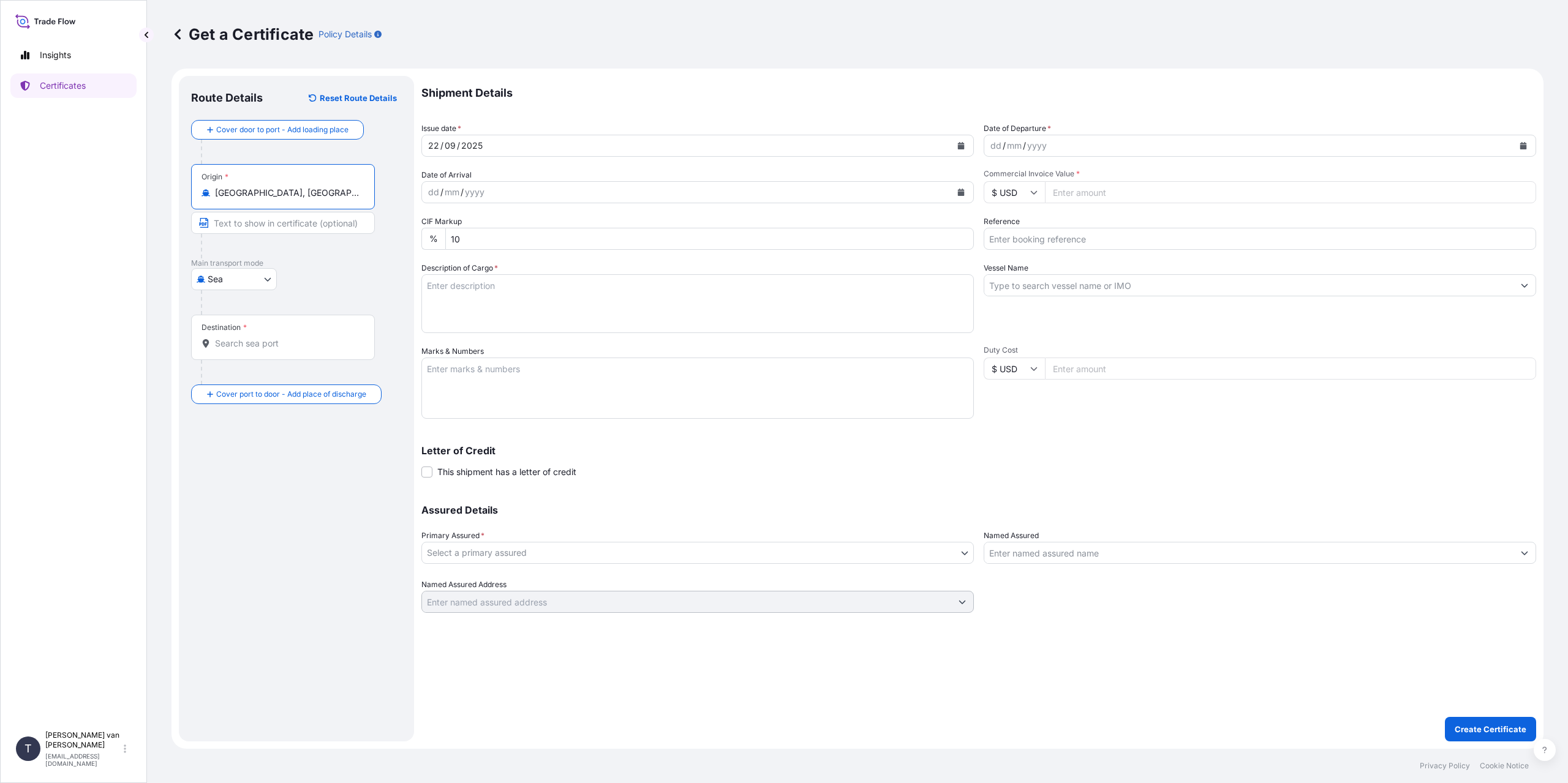
type input "[GEOGRAPHIC_DATA], [GEOGRAPHIC_DATA]"
click at [263, 348] on input "Destination *" at bounding box center [287, 343] width 145 height 12
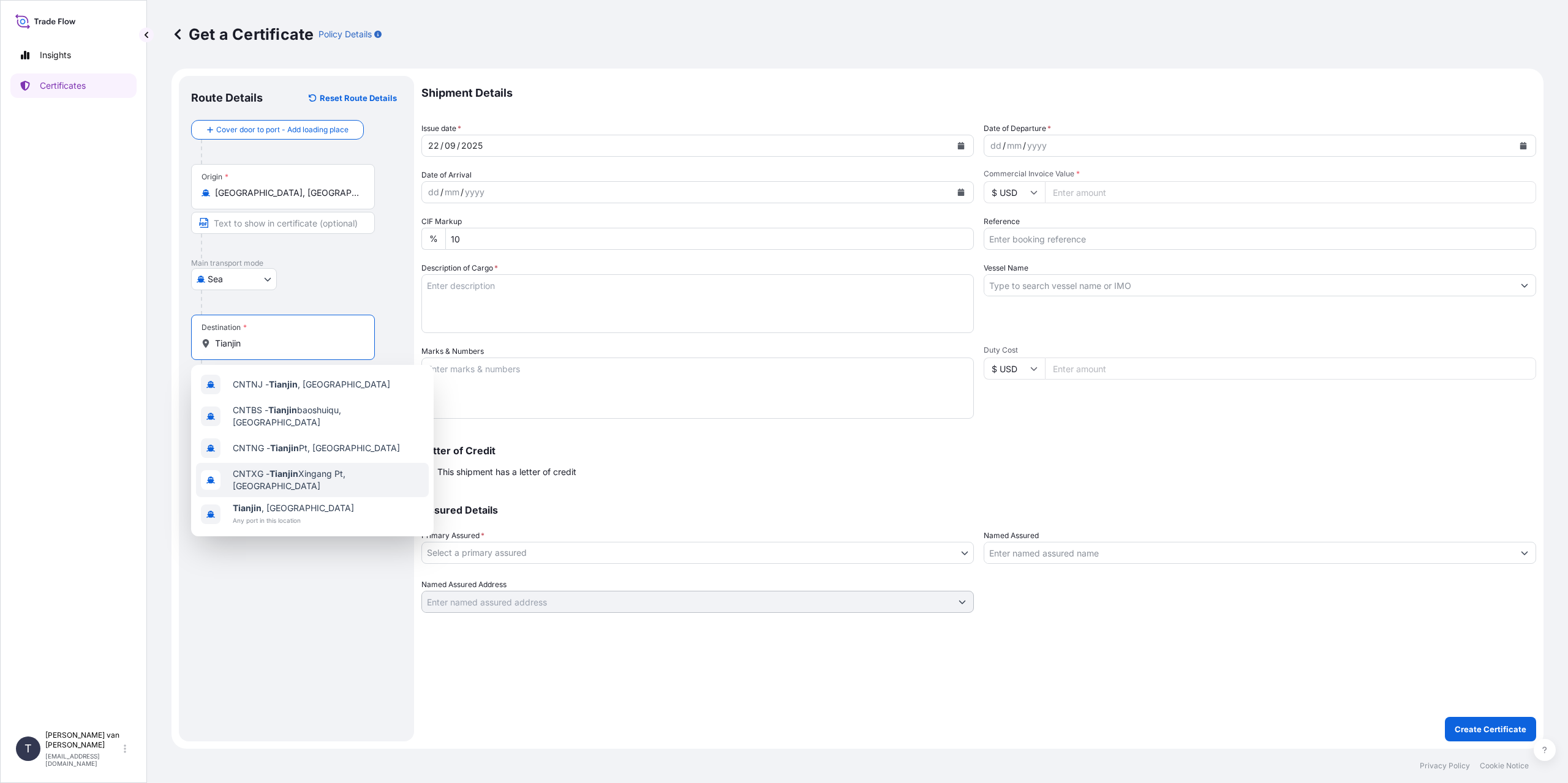
click at [328, 474] on span "CNTXG - Tianjin Xingang Pt, [GEOGRAPHIC_DATA]" at bounding box center [328, 480] width 191 height 25
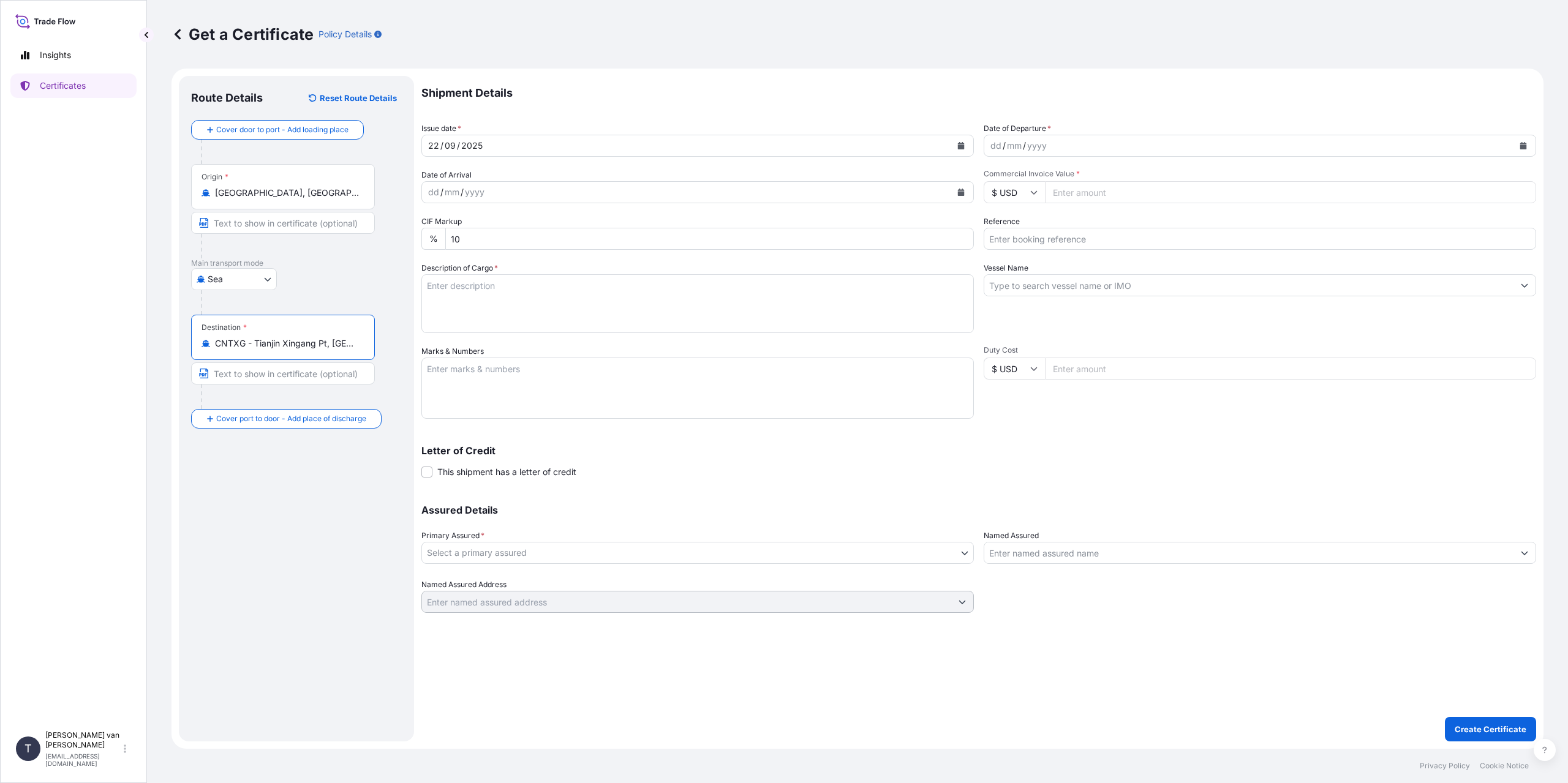
type input "CNTXG - Tianjin Xingang Pt, [GEOGRAPHIC_DATA]"
click at [989, 149] on div "dd" at bounding box center [996, 146] width 13 height 15
click at [995, 146] on div "dd" at bounding box center [996, 146] width 13 height 15
click at [1024, 196] on input "$ USD" at bounding box center [1014, 192] width 61 height 22
click at [1001, 231] on div "€ EUR" at bounding box center [1014, 226] width 51 height 24
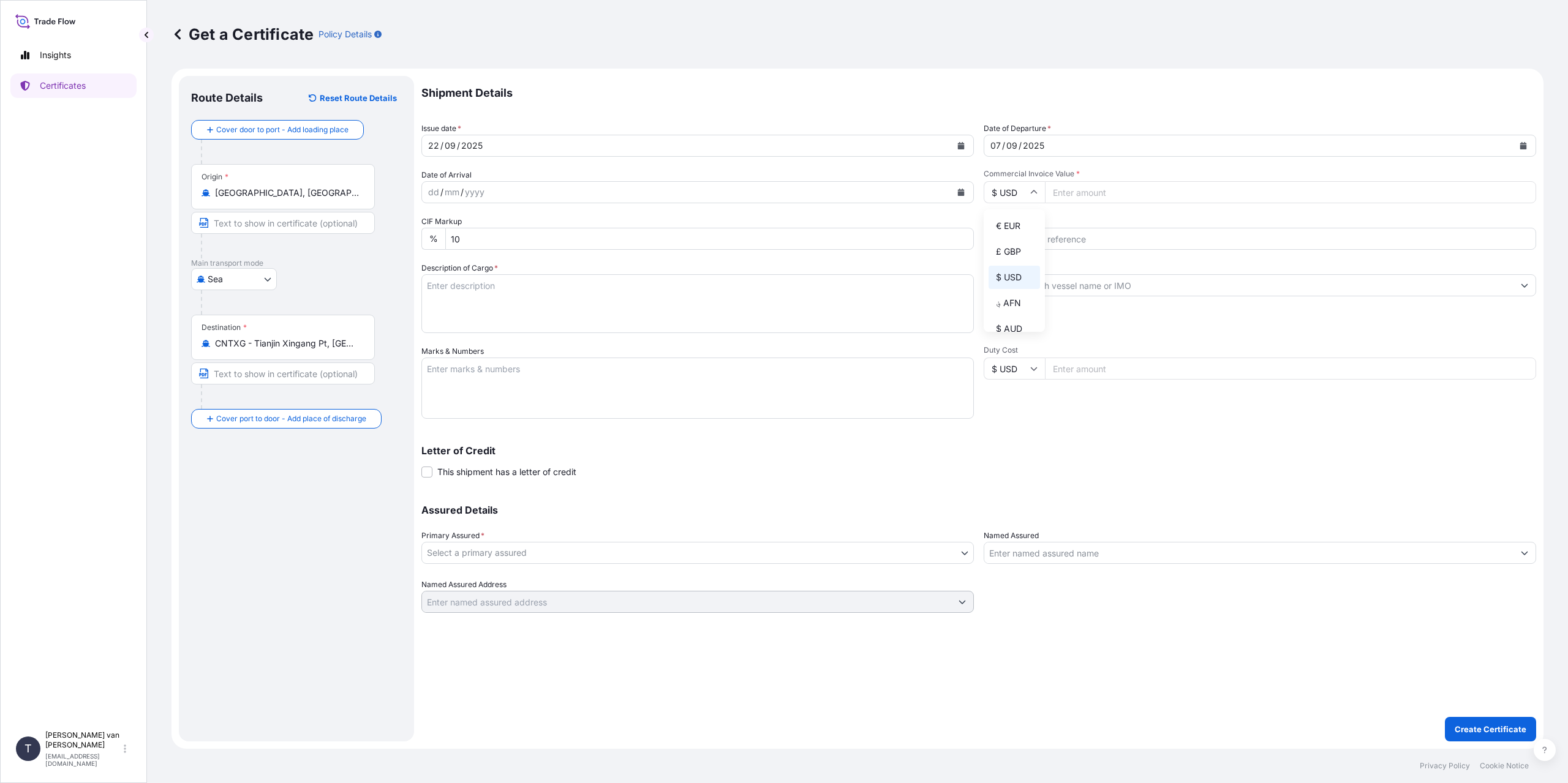
type input "€ EUR"
click at [1071, 196] on input "Commercial Invoice Value *" at bounding box center [1290, 192] width 491 height 22
type input "31099"
type input "31099.75"
click at [1051, 241] on input "Reference" at bounding box center [1260, 238] width 553 height 22
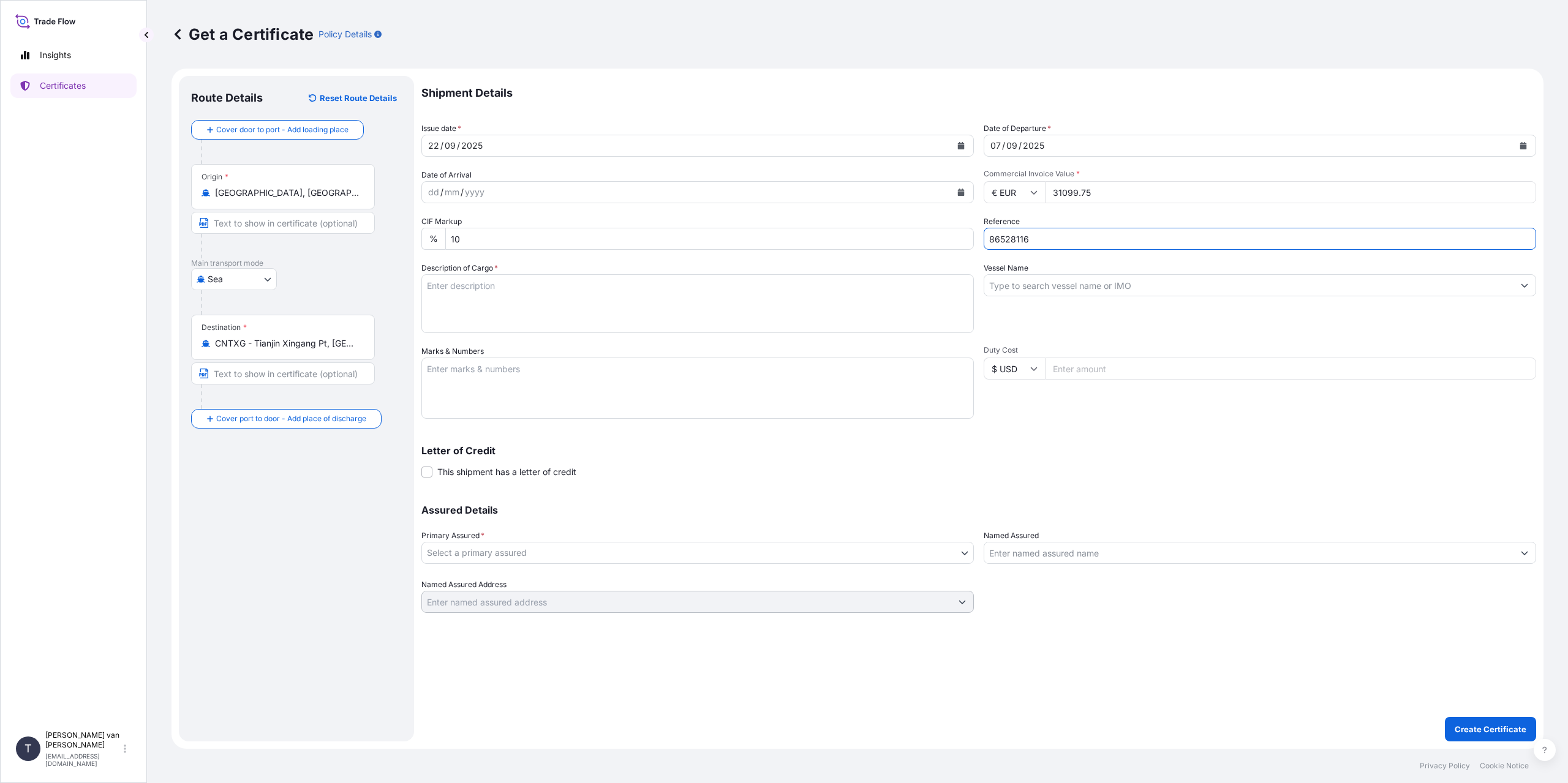
type input "86528116"
click at [473, 292] on textarea "Description of Cargo *" at bounding box center [697, 304] width 553 height 59
type textarea "1x 40ft container containing: 1000 bags x 25 kg Claria Elite = 25000 kg net wei…"
click at [480, 370] on textarea "Marks & Numbers" at bounding box center [697, 388] width 553 height 61
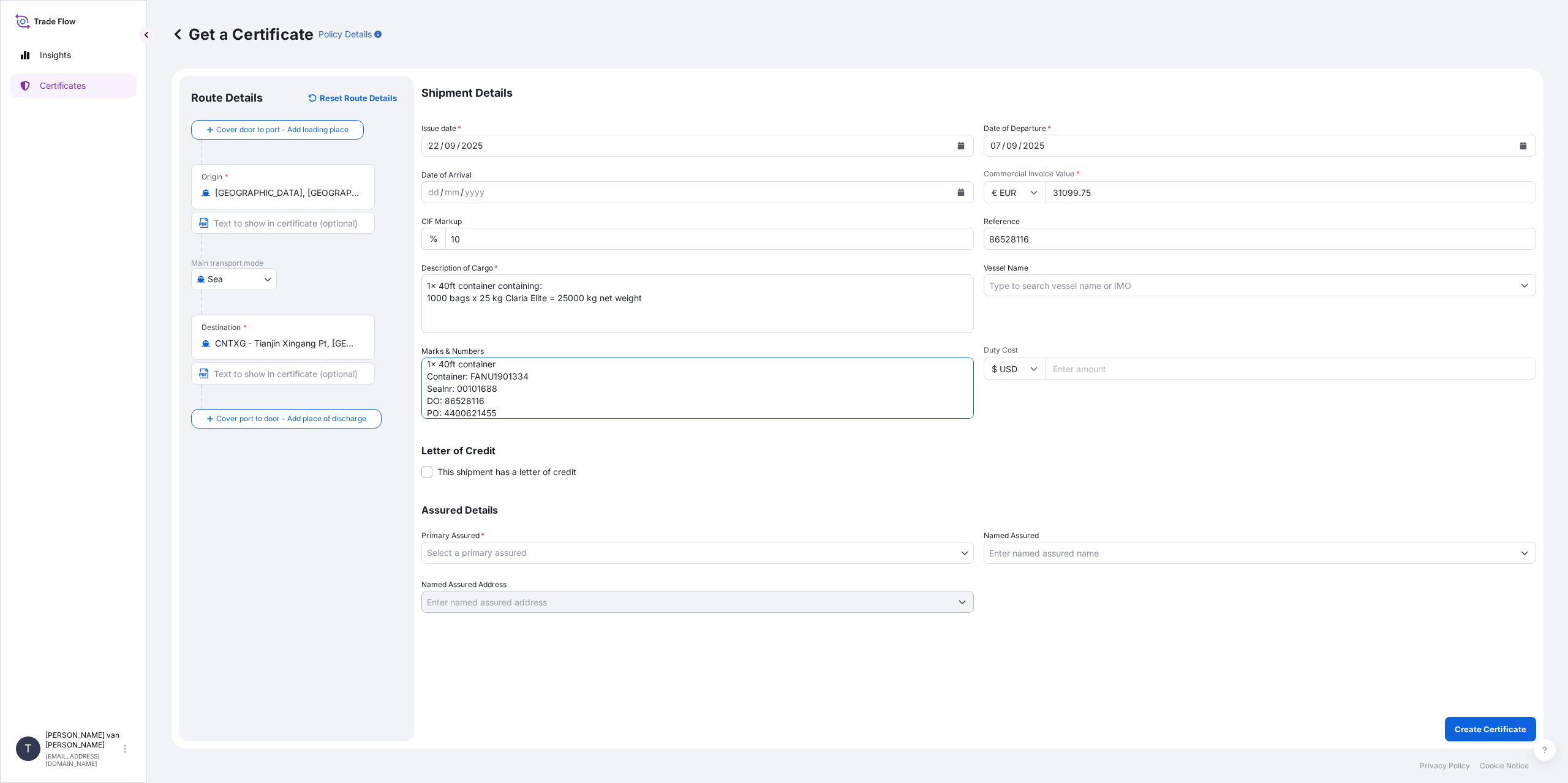
type textarea "1x 40ft container Container: FANU1901334 Sealnr: 00101688 DO: 86528116 PO: 4400…"
click at [1046, 286] on input "Vessel Name" at bounding box center [1249, 285] width 529 height 22
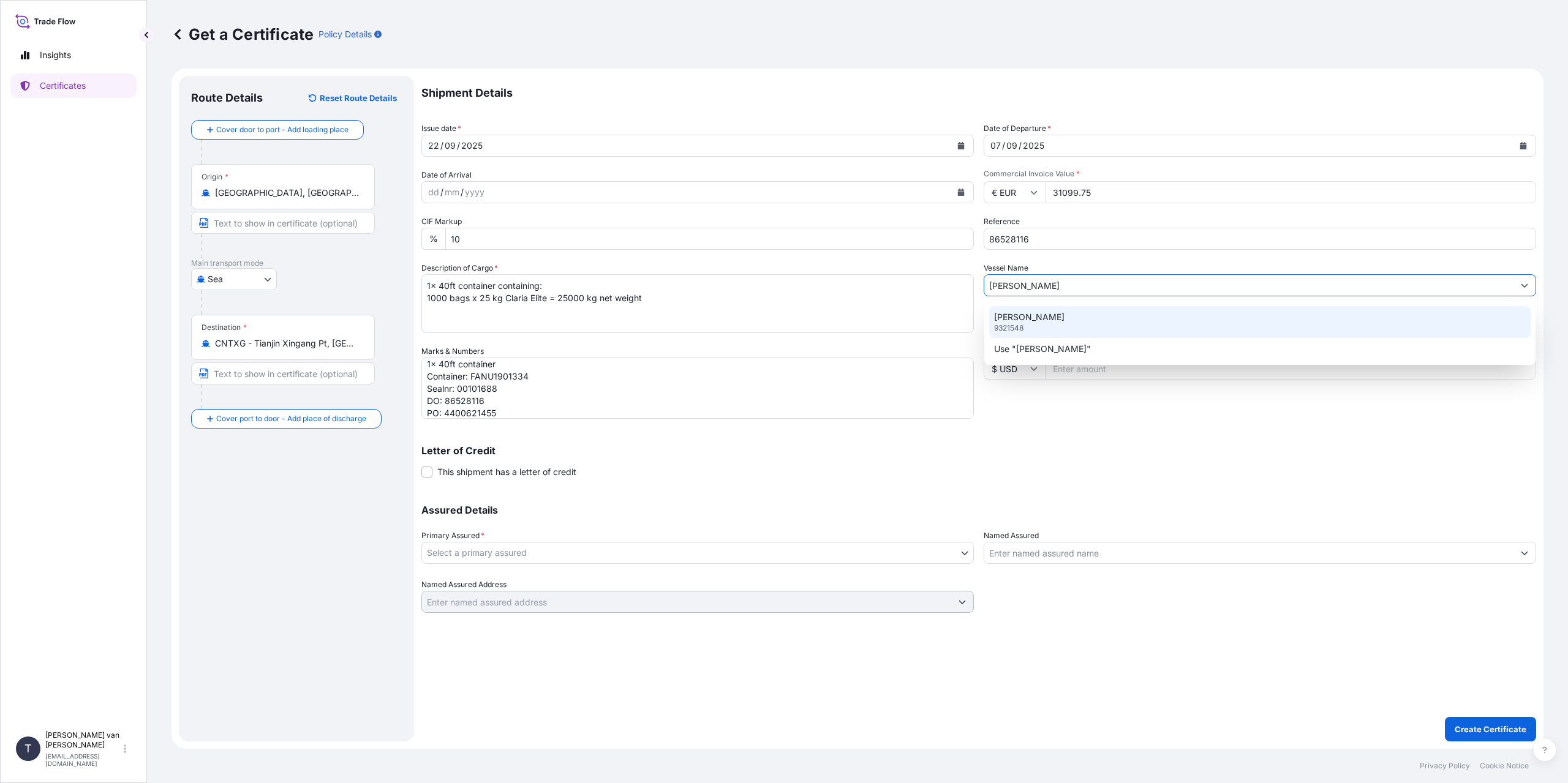
click at [1055, 319] on p "[PERSON_NAME]" at bounding box center [1030, 316] width 71 height 12
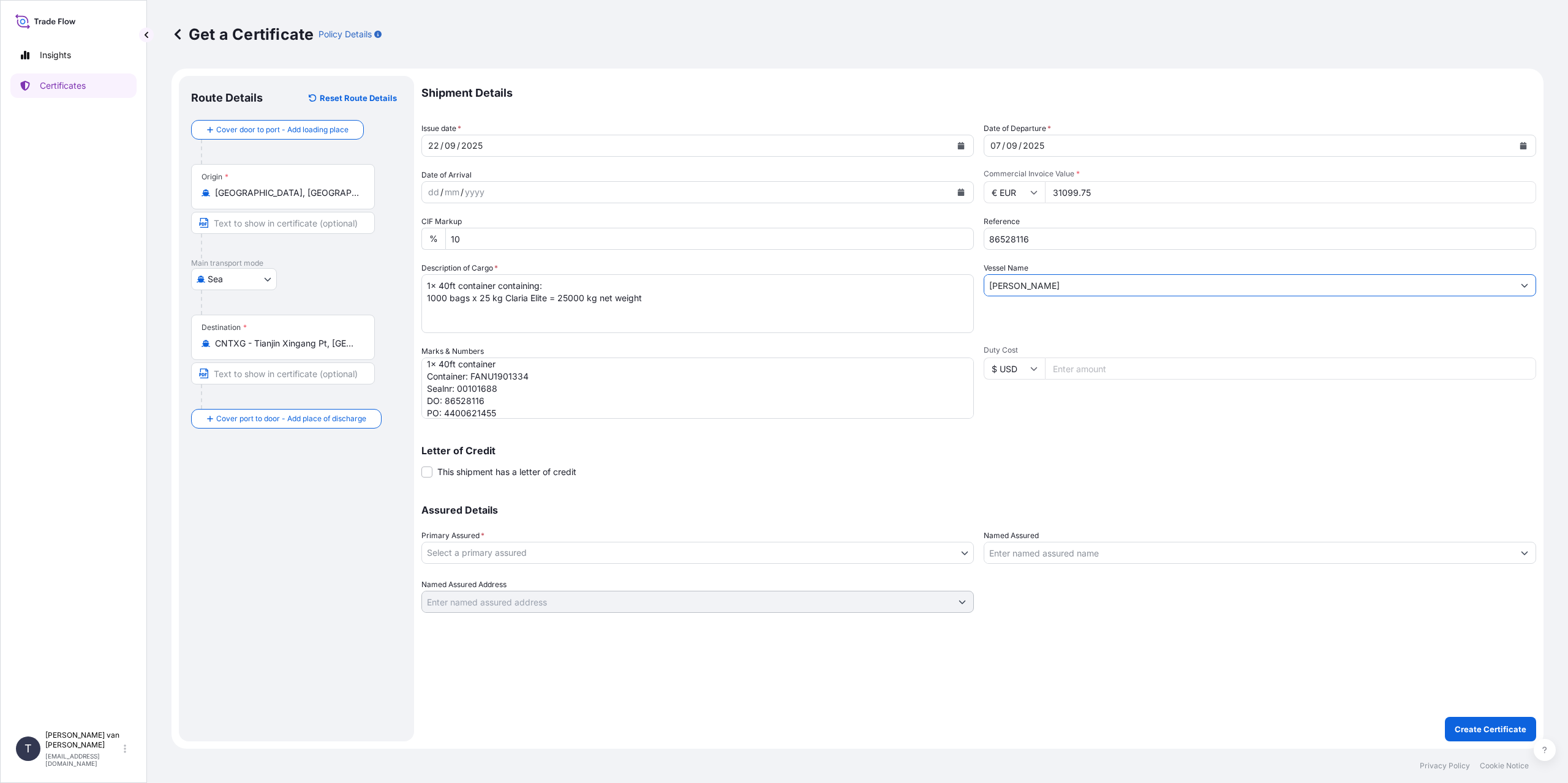
type input "[PERSON_NAME]"
click at [545, 551] on body "0 options available. 2 options available. Insights Certificates T [PERSON_NAME]…" at bounding box center [784, 391] width 1568 height 783
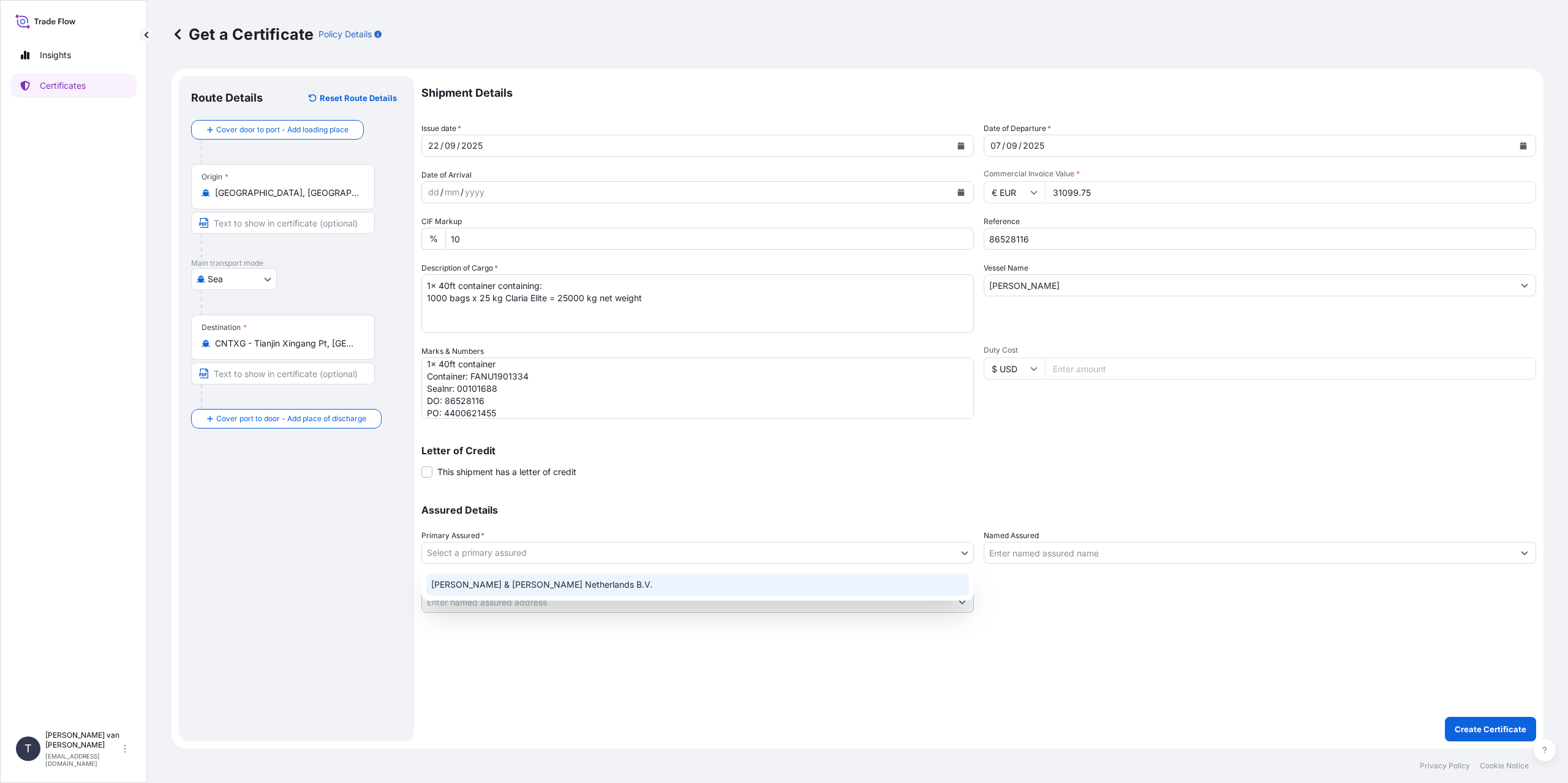
click at [489, 587] on div "[PERSON_NAME] & [PERSON_NAME] Netherlands B.V." at bounding box center [697, 585] width 543 height 22
select select "31666"
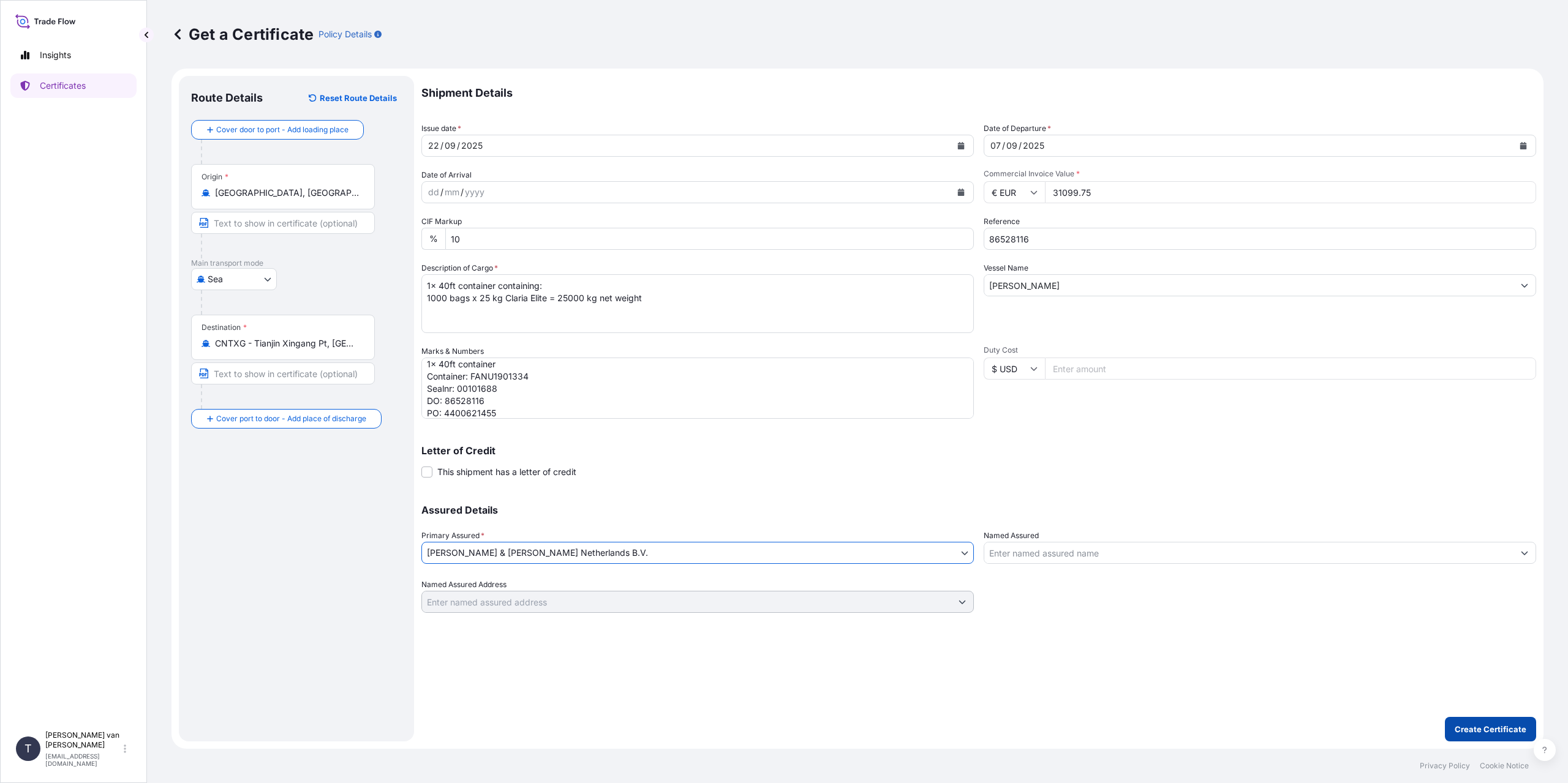
click at [1493, 723] on p "Create Certificate" at bounding box center [1491, 729] width 72 height 12
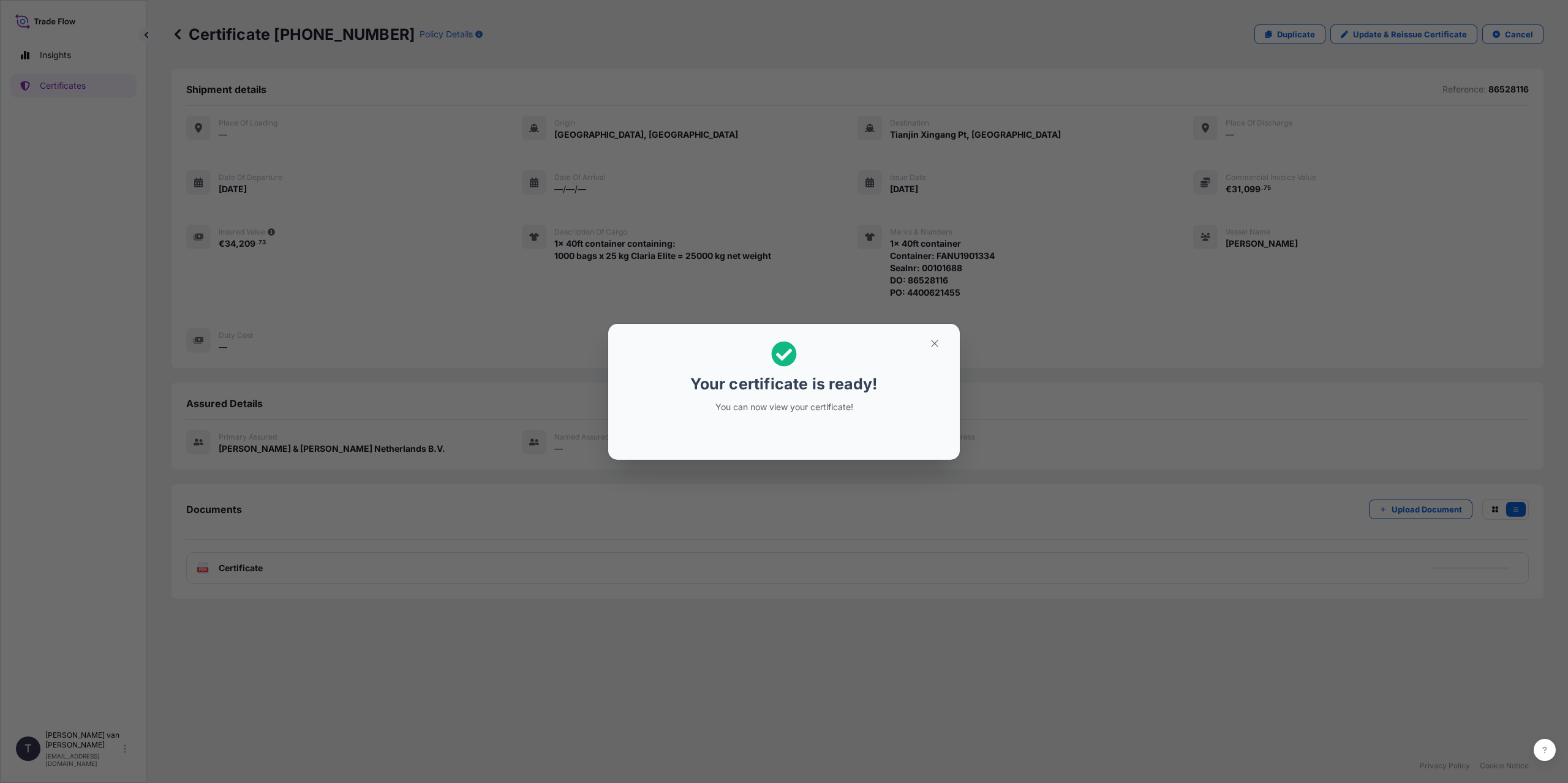
click at [252, 545] on div "Your certificate is ready! You can now view your certificate!" at bounding box center [784, 391] width 1568 height 783
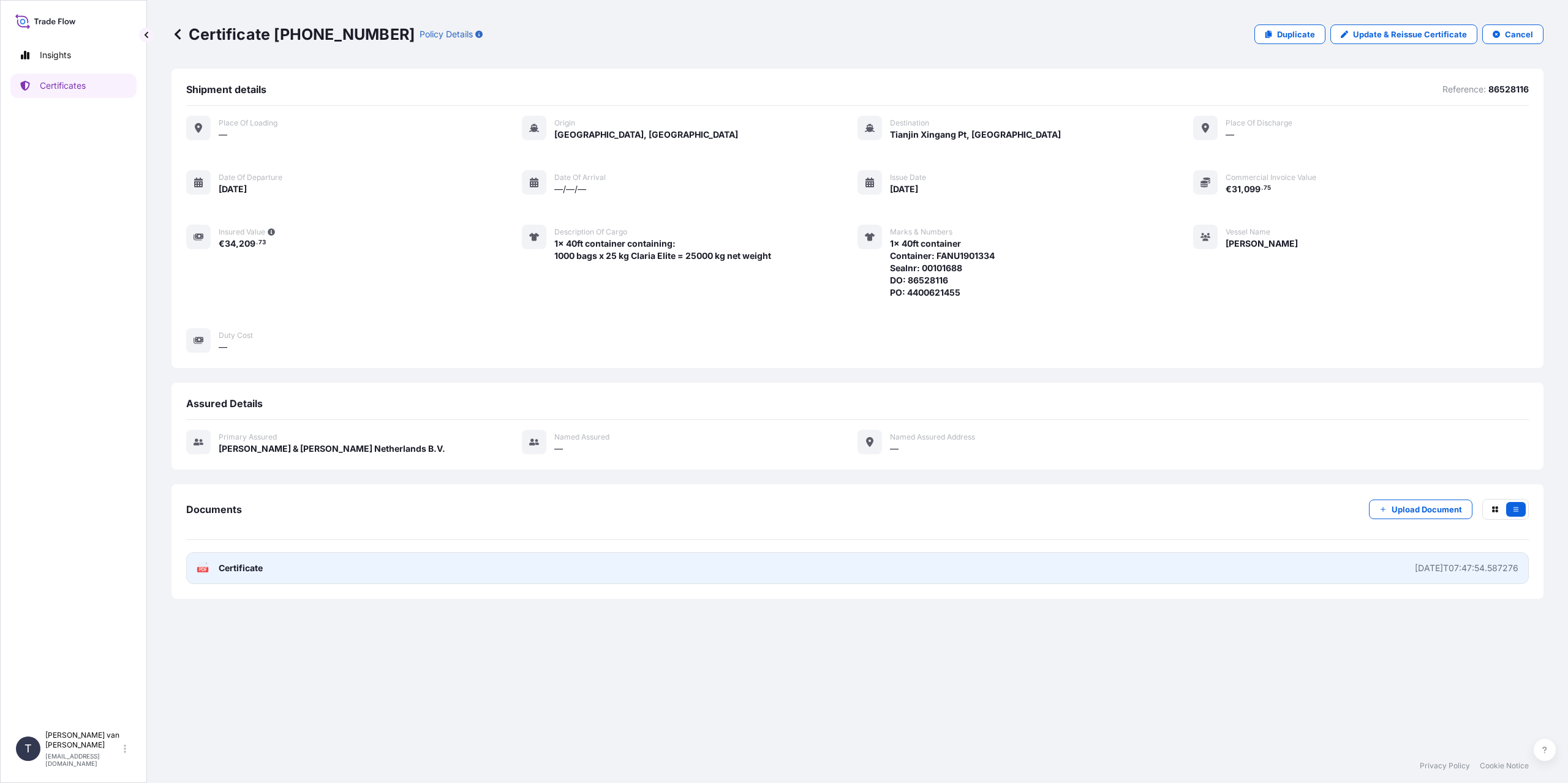
click at [264, 562] on link "PDF Certificate [DATE]T07:47:54.587276" at bounding box center [858, 569] width 1343 height 32
